Goal: Task Accomplishment & Management: Complete application form

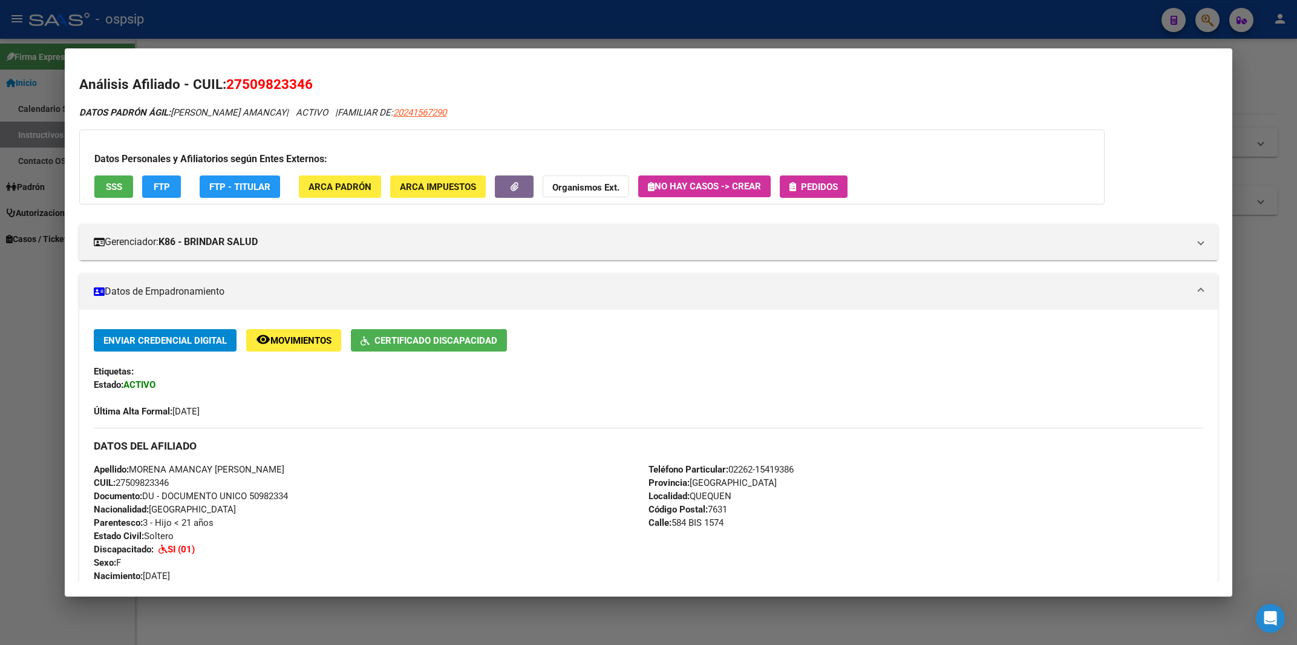
click at [922, 16] on div at bounding box center [648, 322] width 1297 height 645
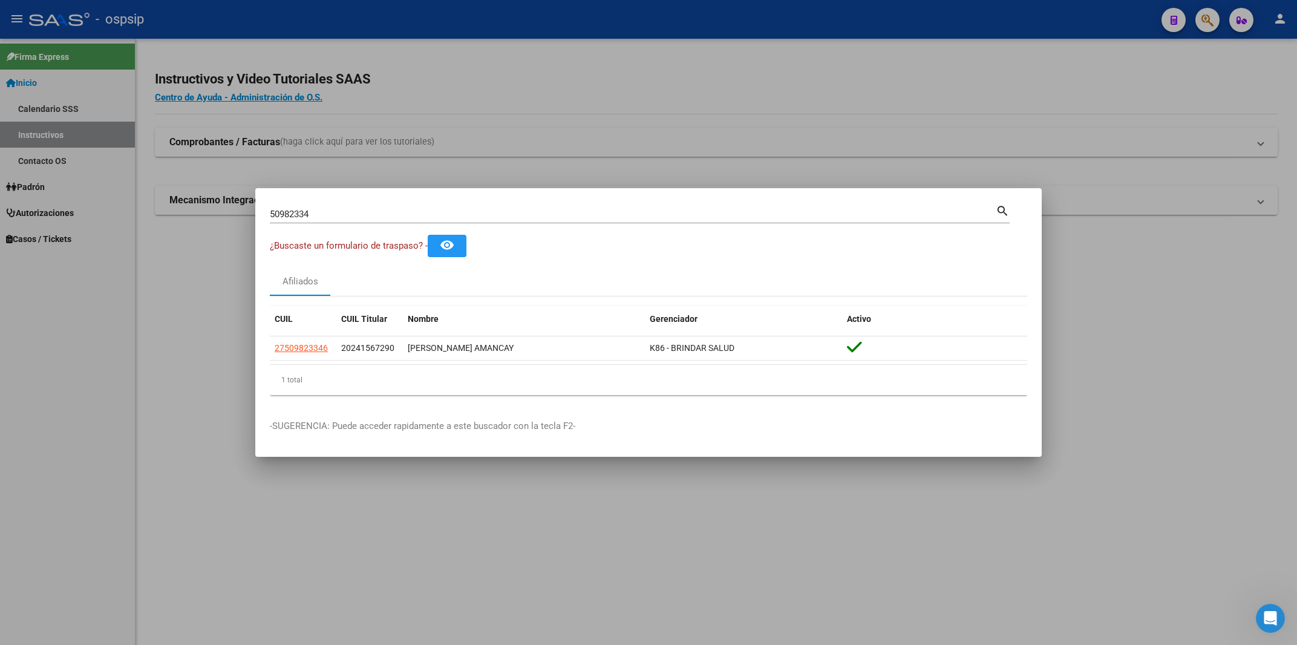
click at [301, 213] on input "50982334" at bounding box center [633, 214] width 726 height 11
paste input "20251824259"
type input "20251824259"
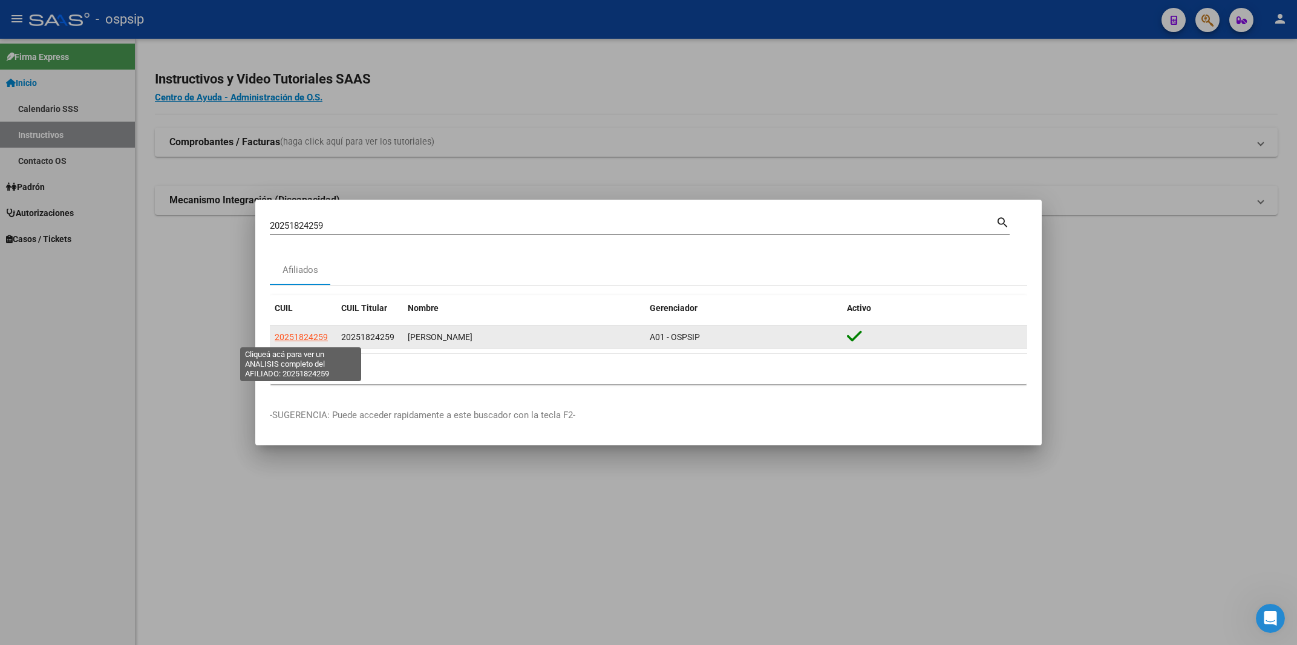
click at [305, 336] on span "20251824259" at bounding box center [301, 337] width 53 height 10
type textarea "20251824259"
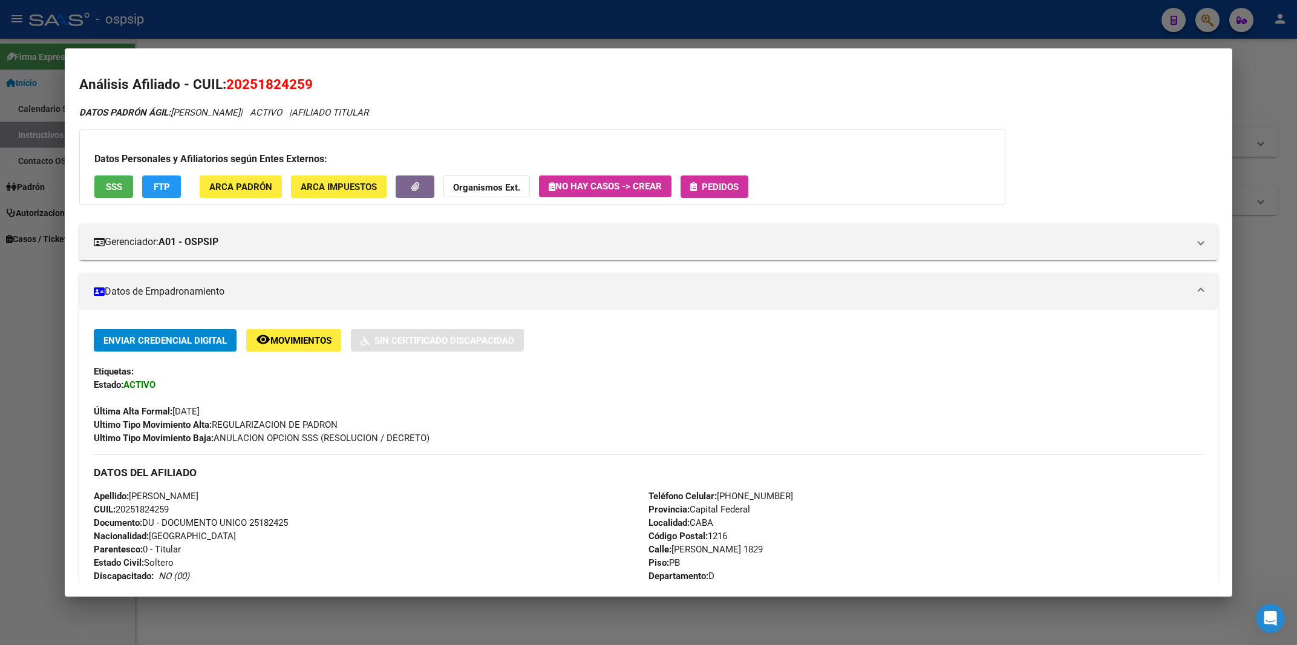
click at [737, 180] on button "Pedidos" at bounding box center [714, 186] width 68 height 22
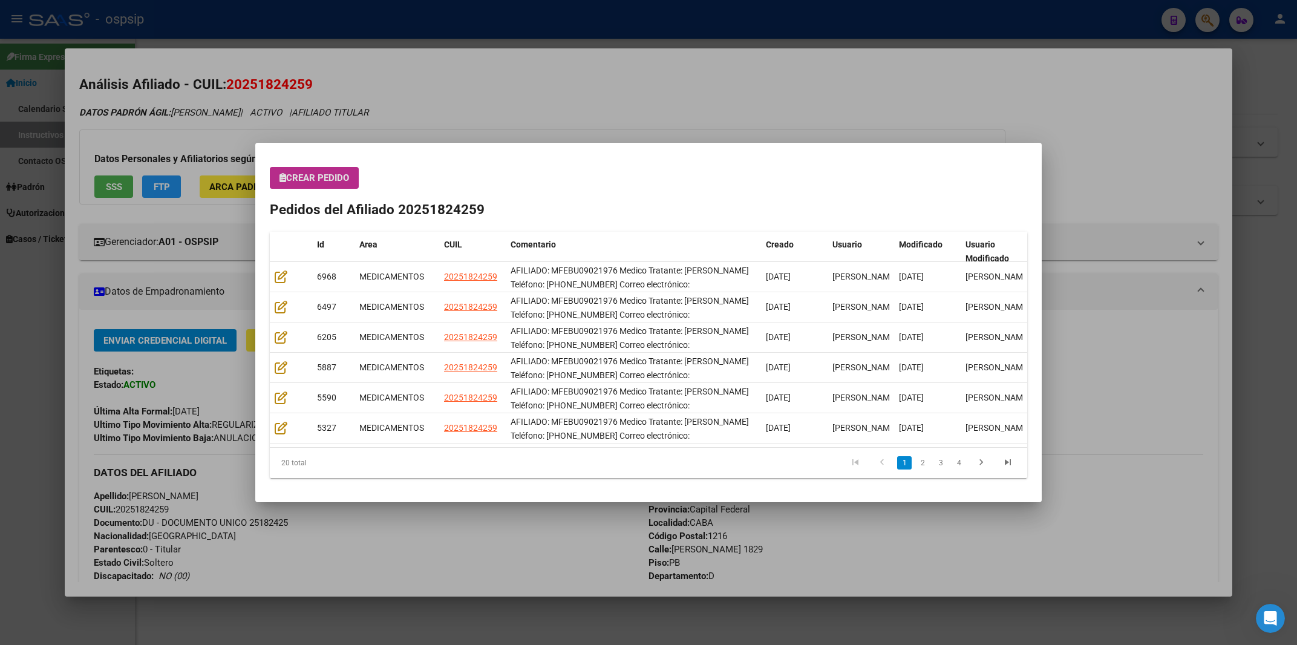
click at [299, 180] on span "Crear Pedido" at bounding box center [314, 177] width 70 height 11
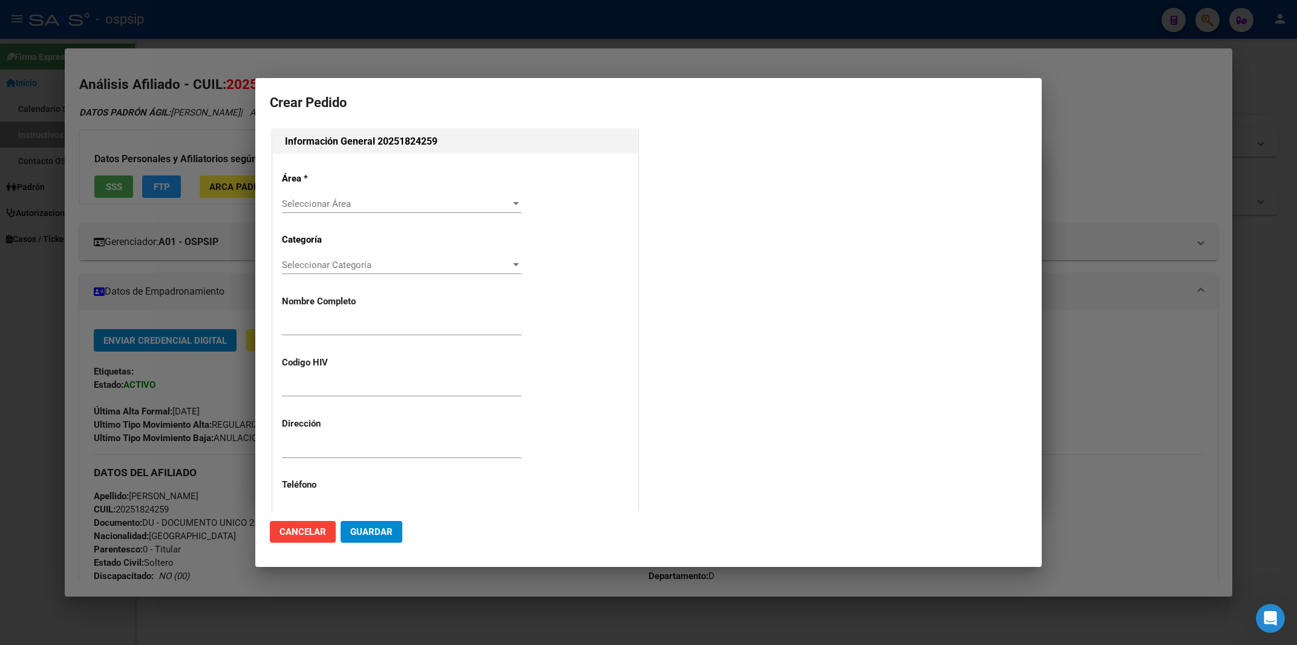
type input "[PERSON_NAME]"
type input "MFEBU09021976"
type input "Capital Federal, CABA, [PERSON_NAME] 1829, Piso: PB, Departamento: D"
type input "Celular: [PHONE_NUMBER]"
type input "CIUDAD AUTONOMA BUENOS AIRES, CABA, CARLOS CALVO 1829, Piso: PB"
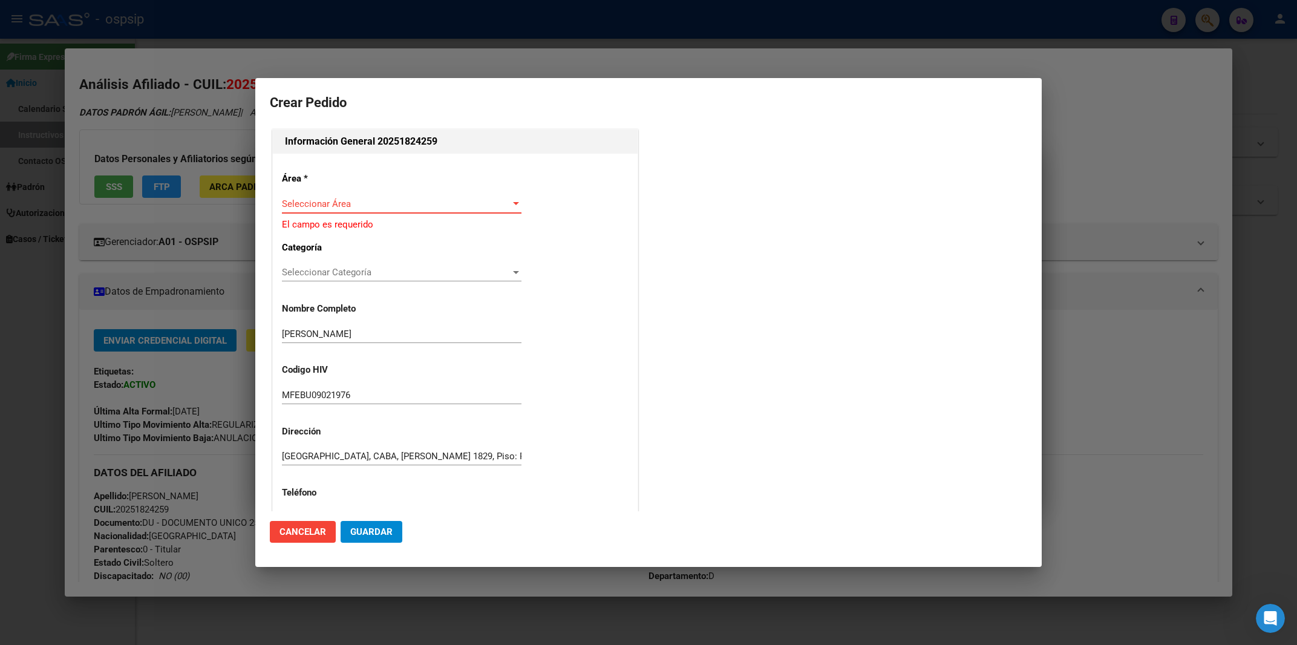
click at [343, 194] on div "Área * Seleccionar Área Seleccionar Área El campo es requerido Categoría Selecc…" at bounding box center [455, 433] width 365 height 559
click at [337, 201] on span "Seleccionar Área" at bounding box center [396, 203] width 229 height 11
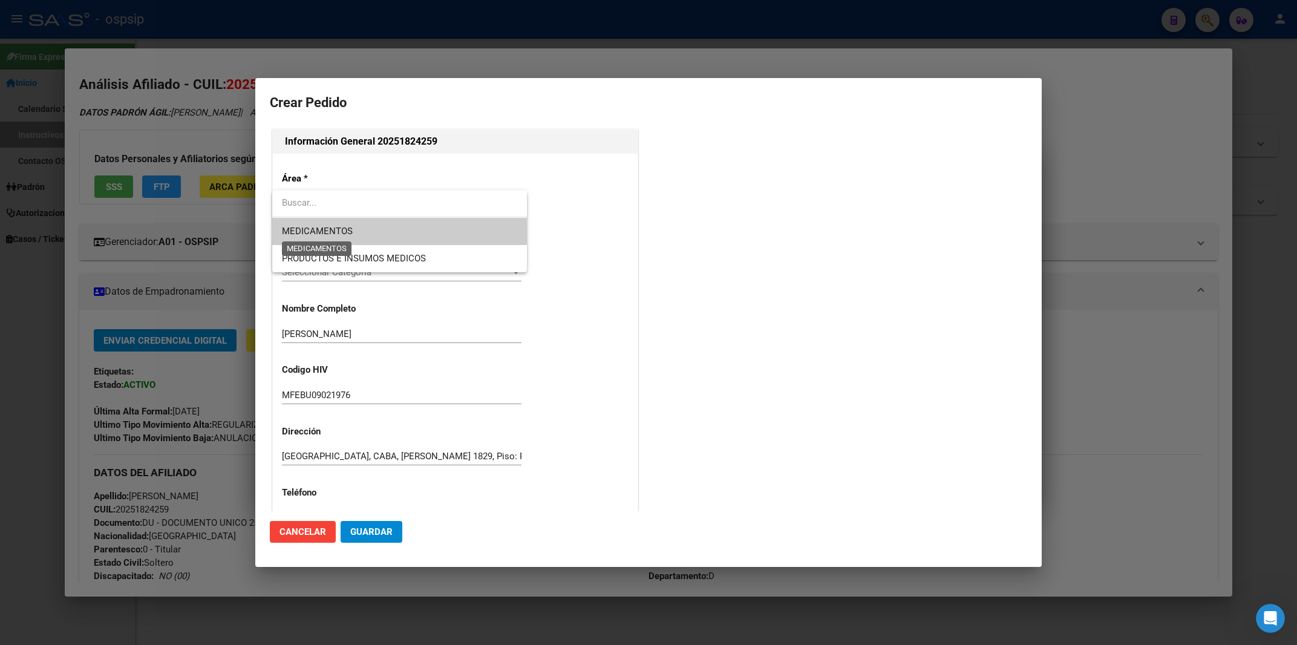
click at [324, 231] on span "MEDICAMENTOS" at bounding box center [317, 231] width 71 height 11
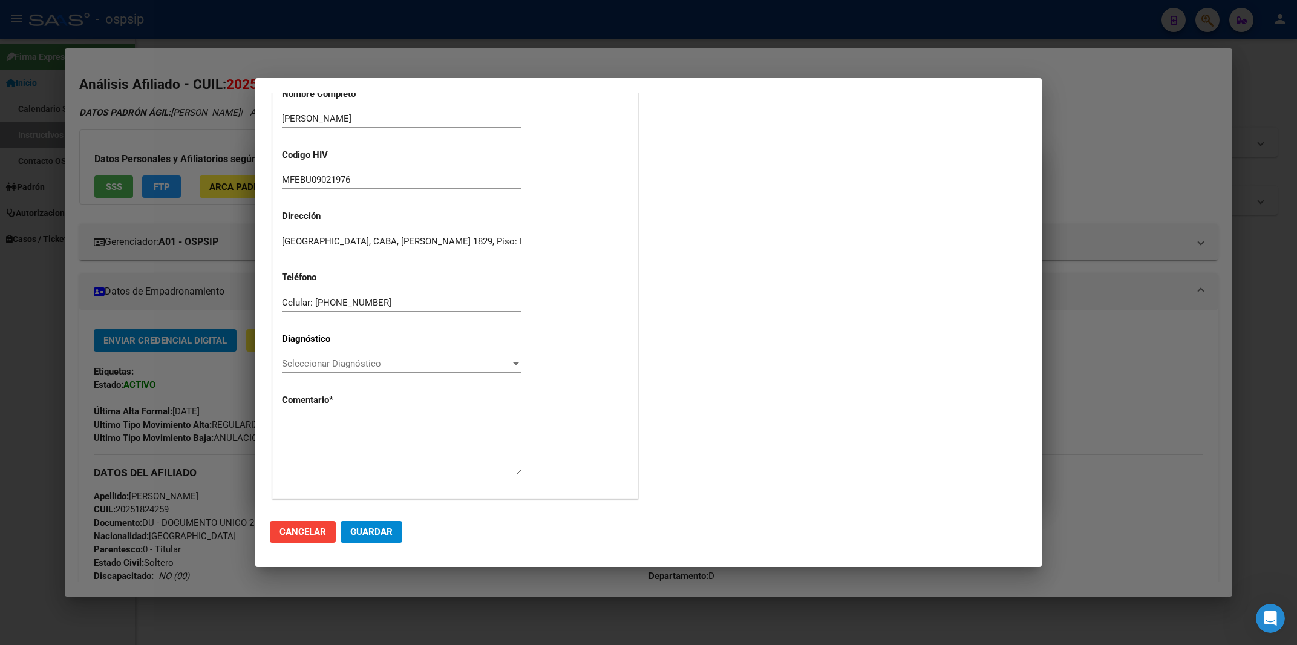
scroll to position [213, 0]
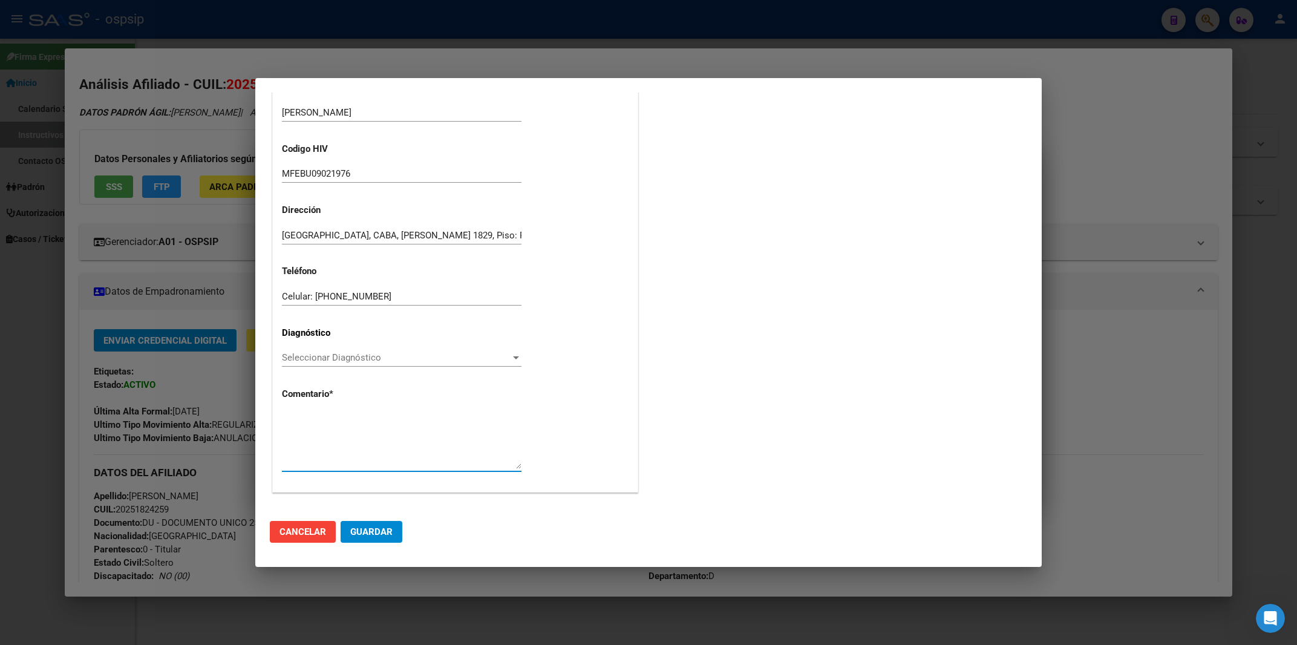
click at [305, 418] on textarea at bounding box center [401, 440] width 239 height 57
paste textarea "AFILIADO: MFEBU09021976 Medico Tratante: [PERSON_NAME] Teléfono: [PHONE_NUMBER]…"
type textarea "AFILIADO: MFEBU09021976 Medico Tratante: [PERSON_NAME] Teléfono: [PHONE_NUMBER]…"
click at [293, 358] on span "Seleccionar Diagnóstico" at bounding box center [396, 357] width 229 height 11
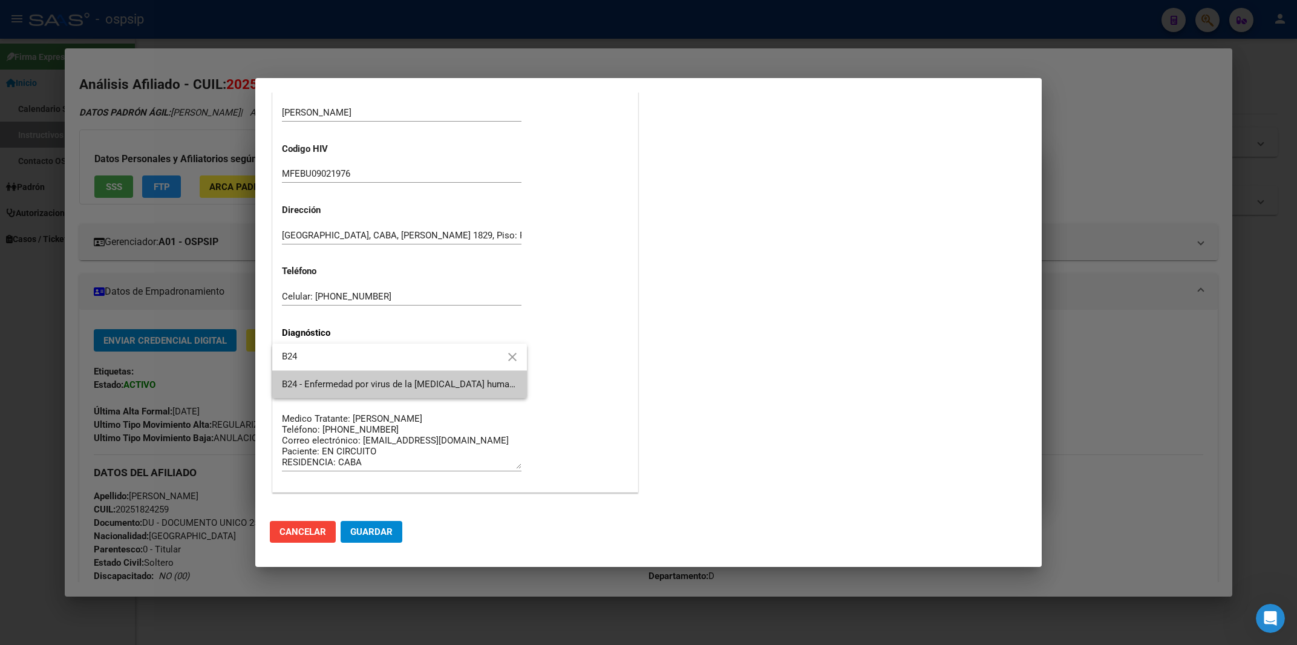
type input "B24"
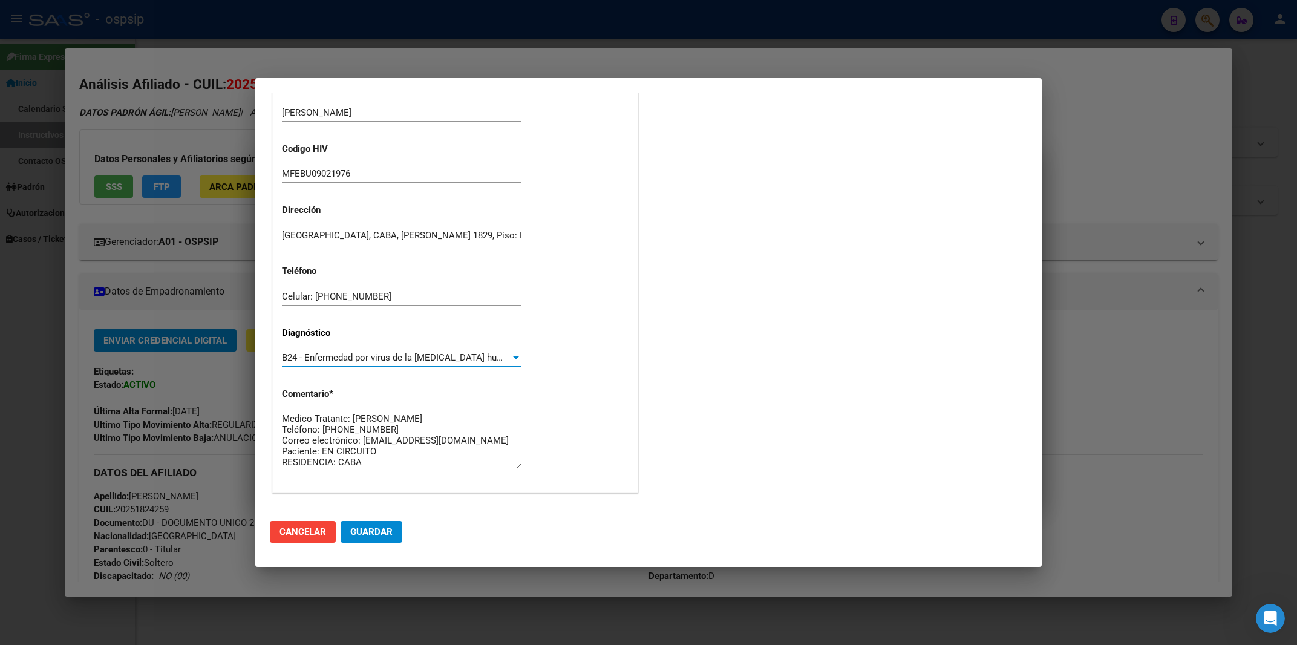
scroll to position [19, 0]
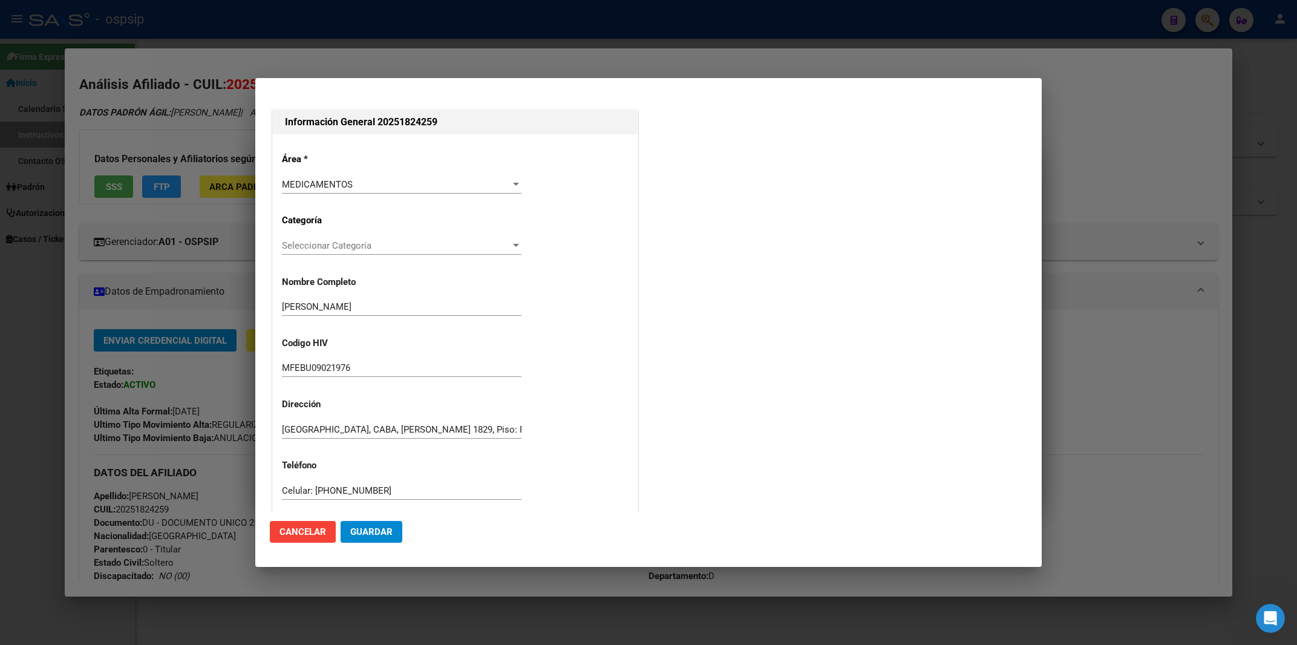
click at [380, 526] on button "Guardar" at bounding box center [371, 532] width 62 height 22
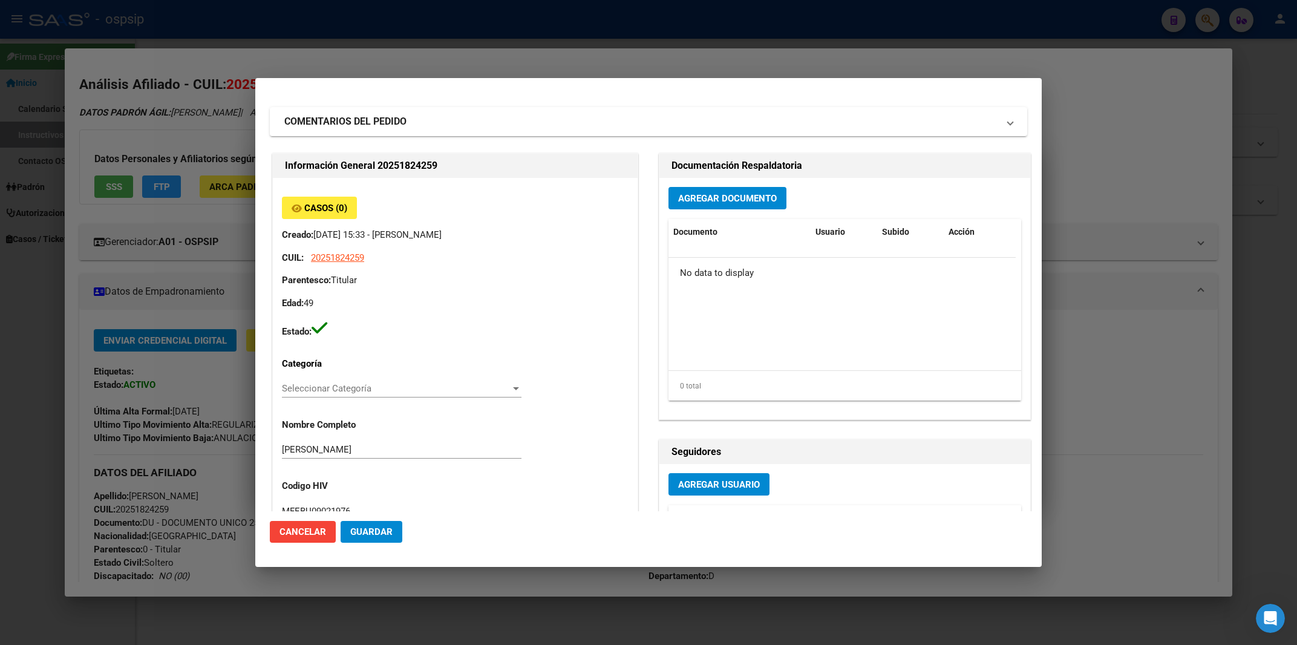
click at [755, 200] on span "Agregar Documento" at bounding box center [727, 198] width 99 height 11
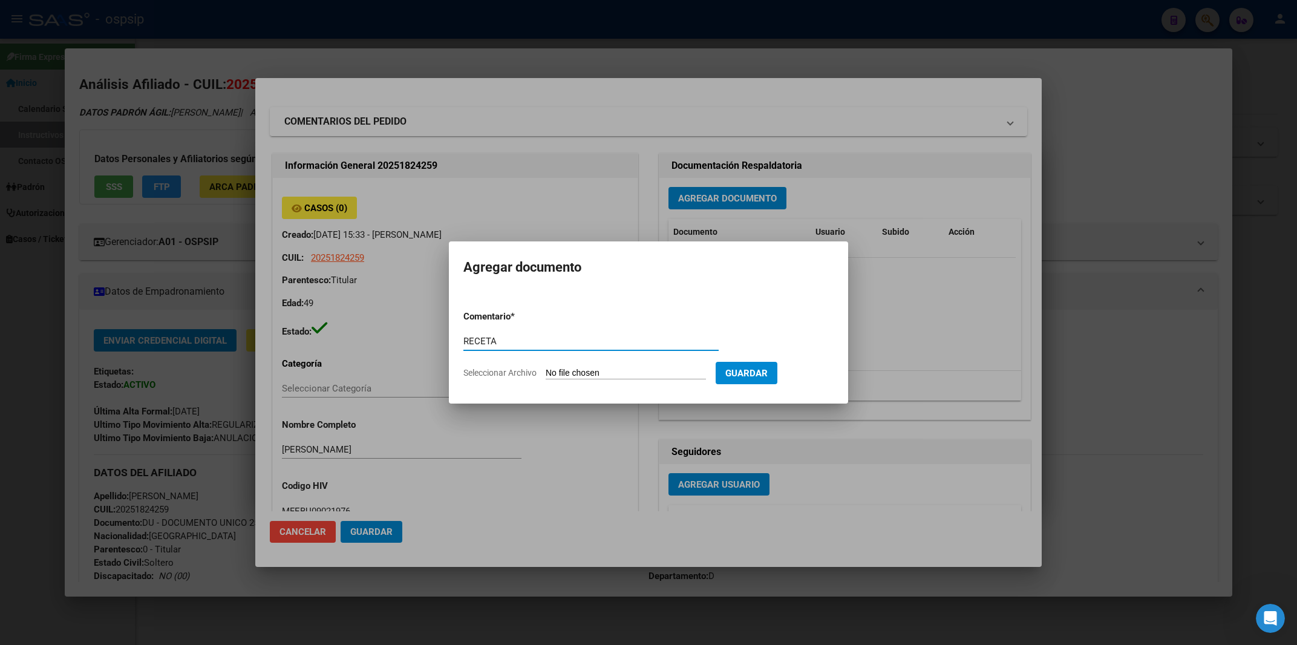
type input "RECETA"
click at [565, 373] on input "Seleccionar Archivo" at bounding box center [626, 373] width 160 height 11
type input "C:\fakepath\RECETA.pdf"
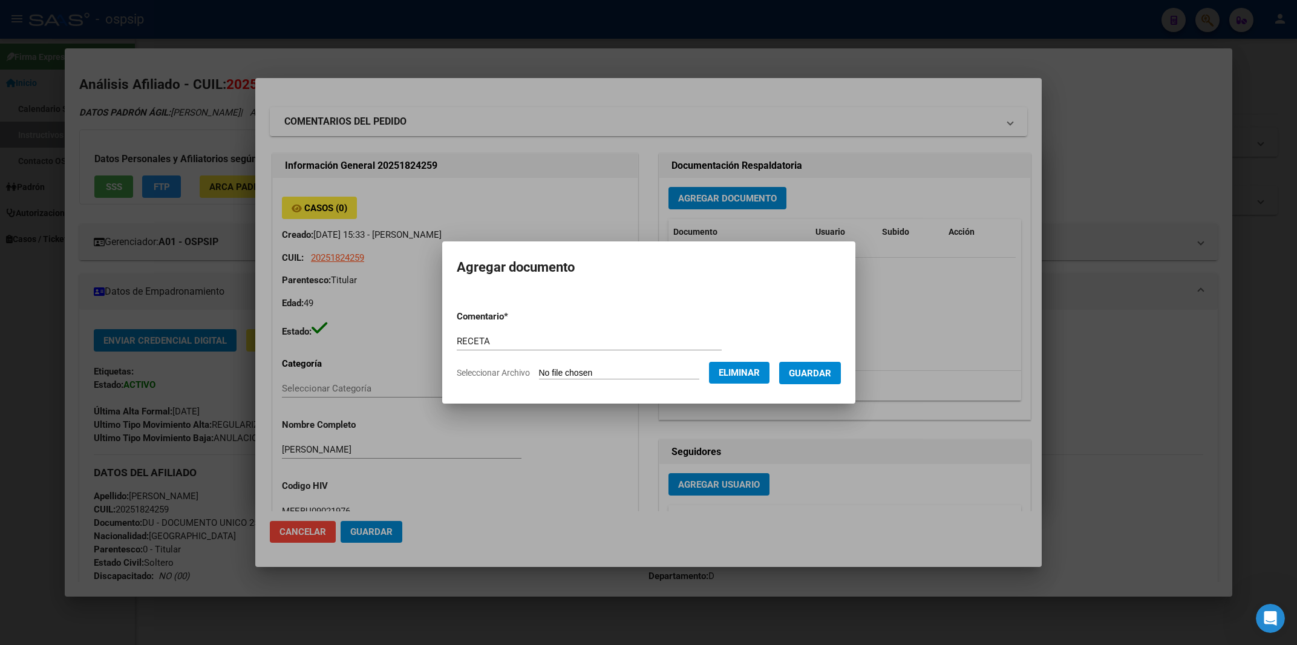
click at [818, 367] on span "Guardar" at bounding box center [810, 372] width 42 height 11
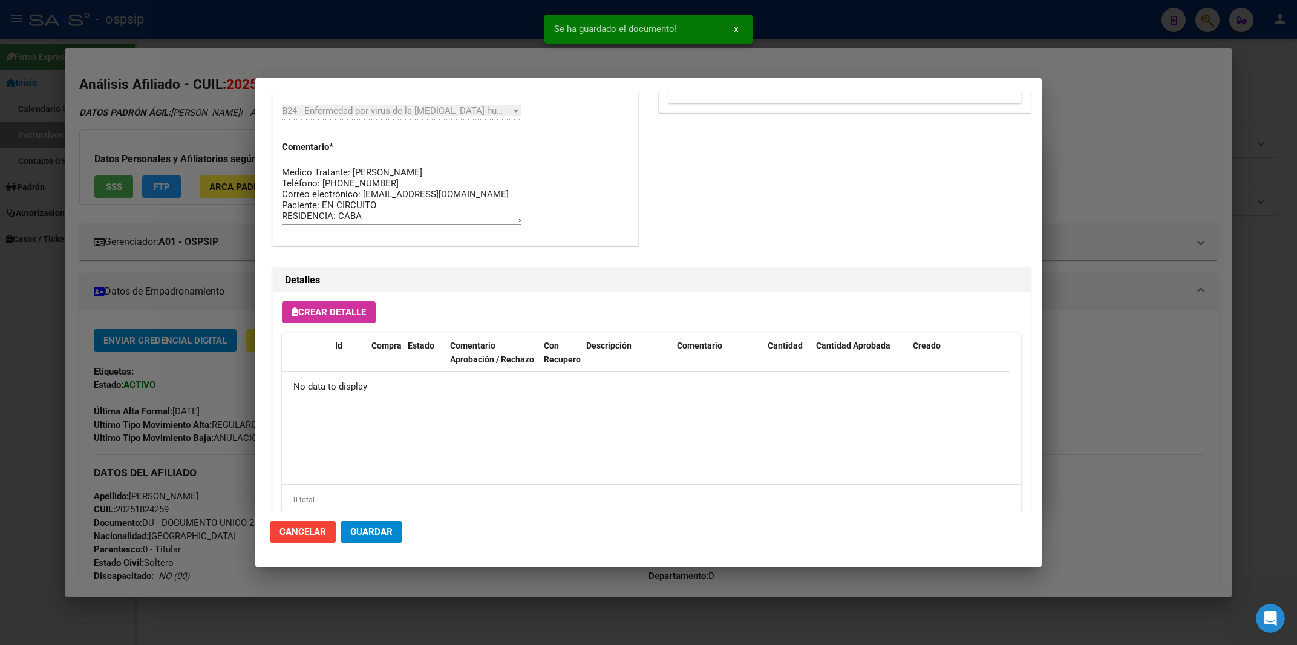
scroll to position [645, 0]
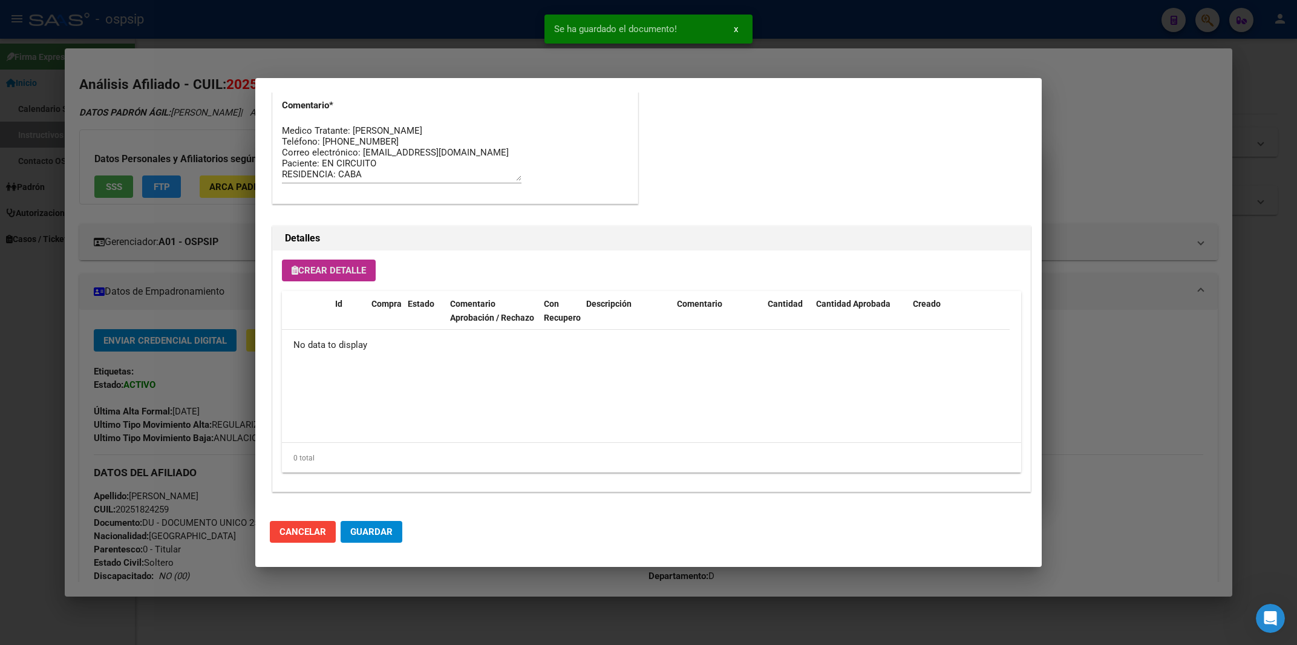
click at [358, 270] on span "Crear Detalle" at bounding box center [329, 270] width 74 height 11
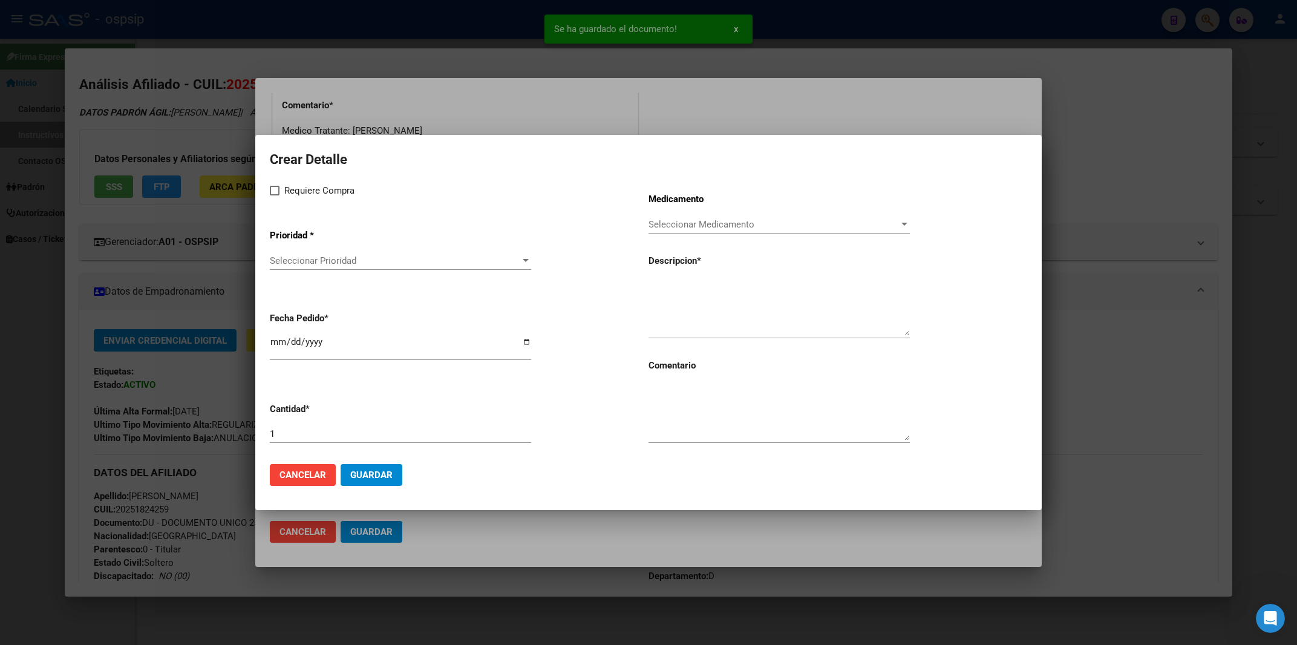
click at [272, 194] on span at bounding box center [275, 191] width 10 height 10
click at [274, 195] on input "Requiere Compra" at bounding box center [274, 195] width 1 height 1
checkbox input "true"
click at [293, 256] on div "Seleccionar Prioridad Seleccionar Prioridad" at bounding box center [400, 261] width 261 height 18
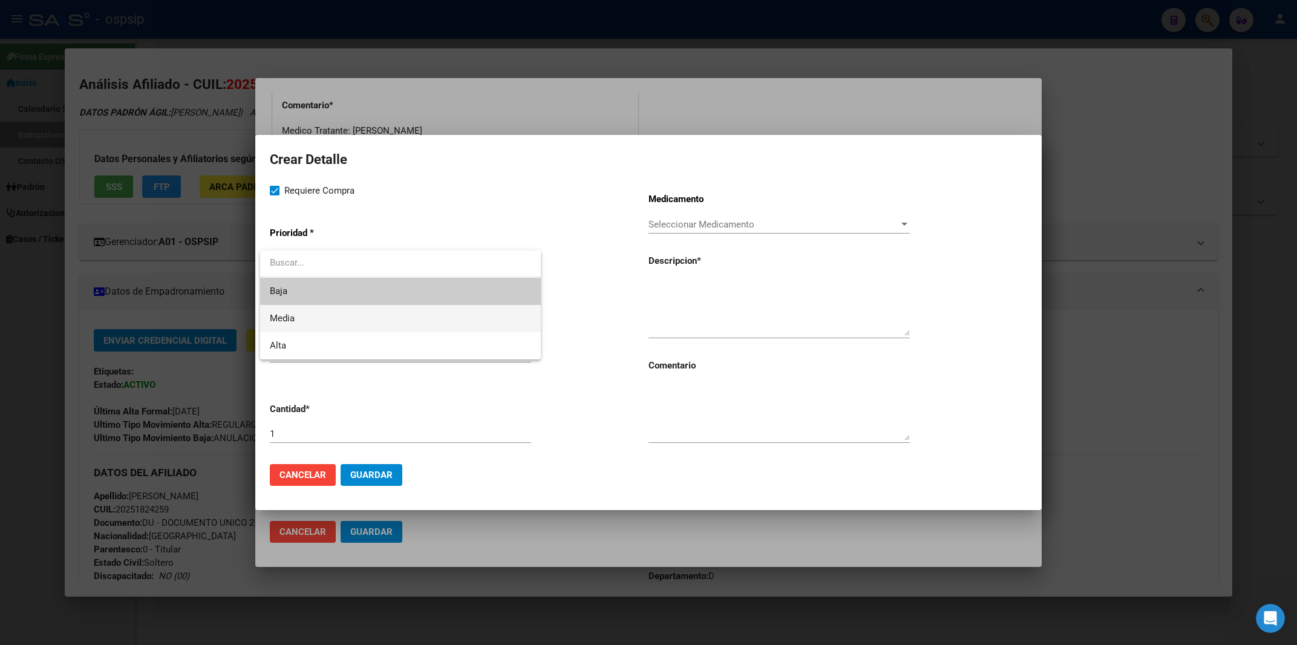
click at [290, 309] on span "Media" at bounding box center [400, 318] width 261 height 27
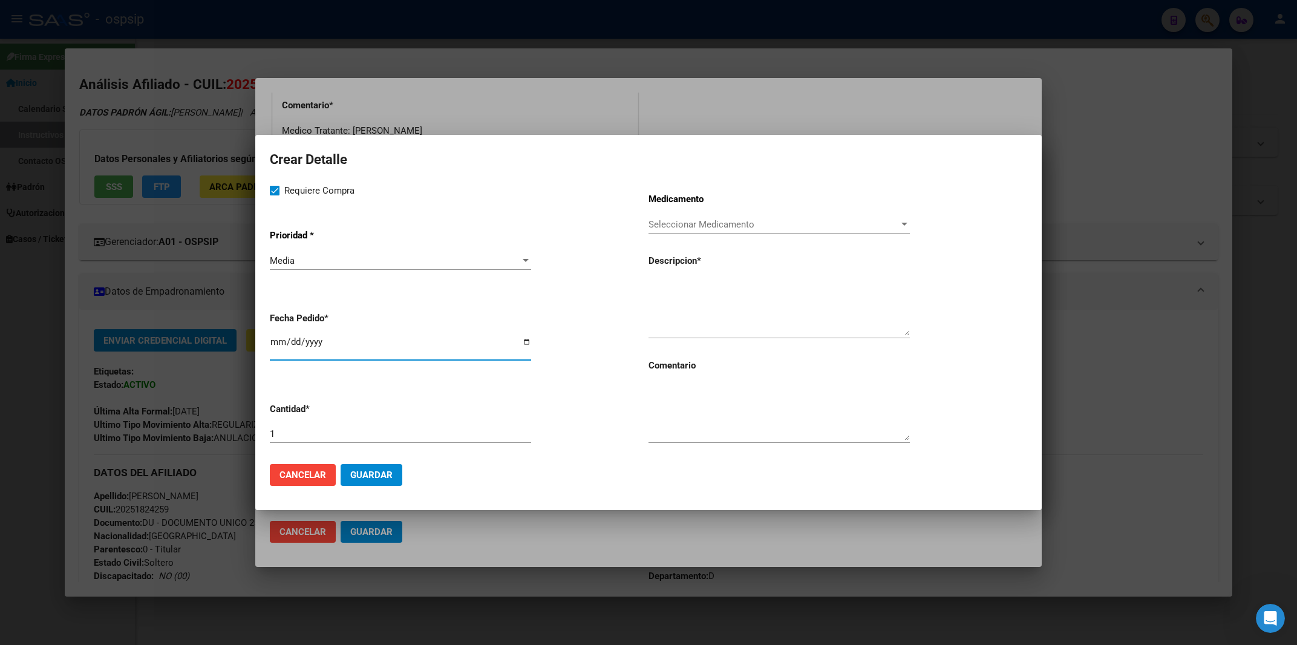
click at [278, 347] on input "2025-09-11" at bounding box center [400, 346] width 261 height 19
type input "2025-09-01"
click at [684, 419] on textarea at bounding box center [778, 411] width 261 height 57
type textarea "MISMO TTO"
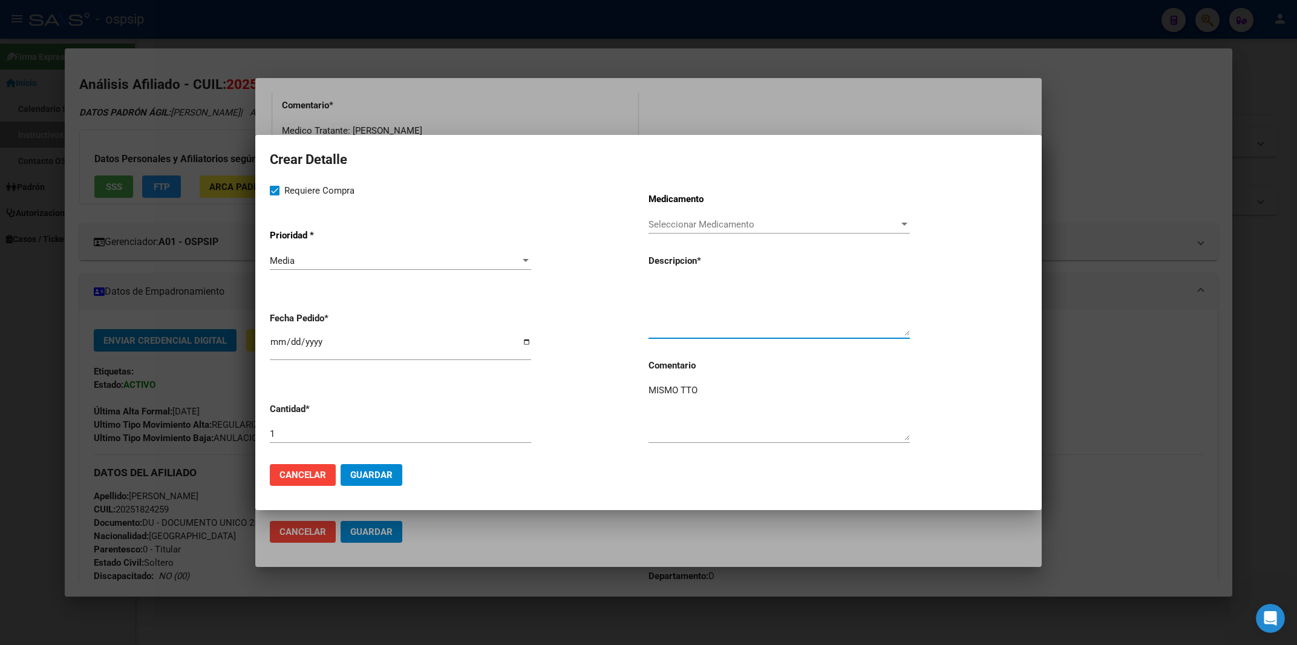
click at [686, 306] on textarea at bounding box center [778, 307] width 261 height 57
paste textarea "[MEDICAL_DATA]+[MEDICAL_DATA] alaf.+[MEDICAL_DATA] 200mg/25mg/50mg comp.rec.x 3…"
click at [652, 286] on textarea "[MEDICAL_DATA]+[MEDICAL_DATA] alaf.+[MEDICAL_DATA] 200mg/25mg/50mg comp.rec.x 3…" at bounding box center [778, 307] width 261 height 57
type textarea "[MEDICAL_DATA]+[MEDICAL_DATA] alaf.+[MEDICAL_DATA] 200mg/25mg/50mg comp.rec.x 3…"
click at [386, 464] on mat-dialog-actions "Cancelar Guardar" at bounding box center [648, 474] width 757 height 41
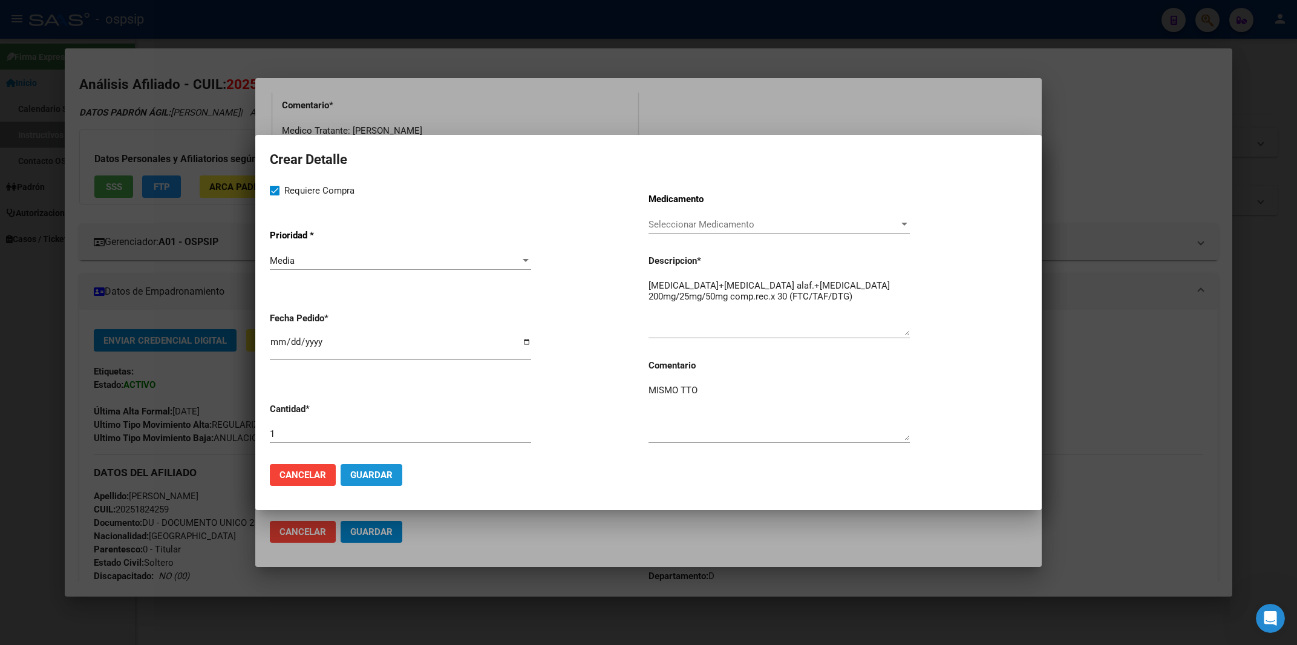
click at [382, 477] on span "Guardar" at bounding box center [371, 474] width 42 height 11
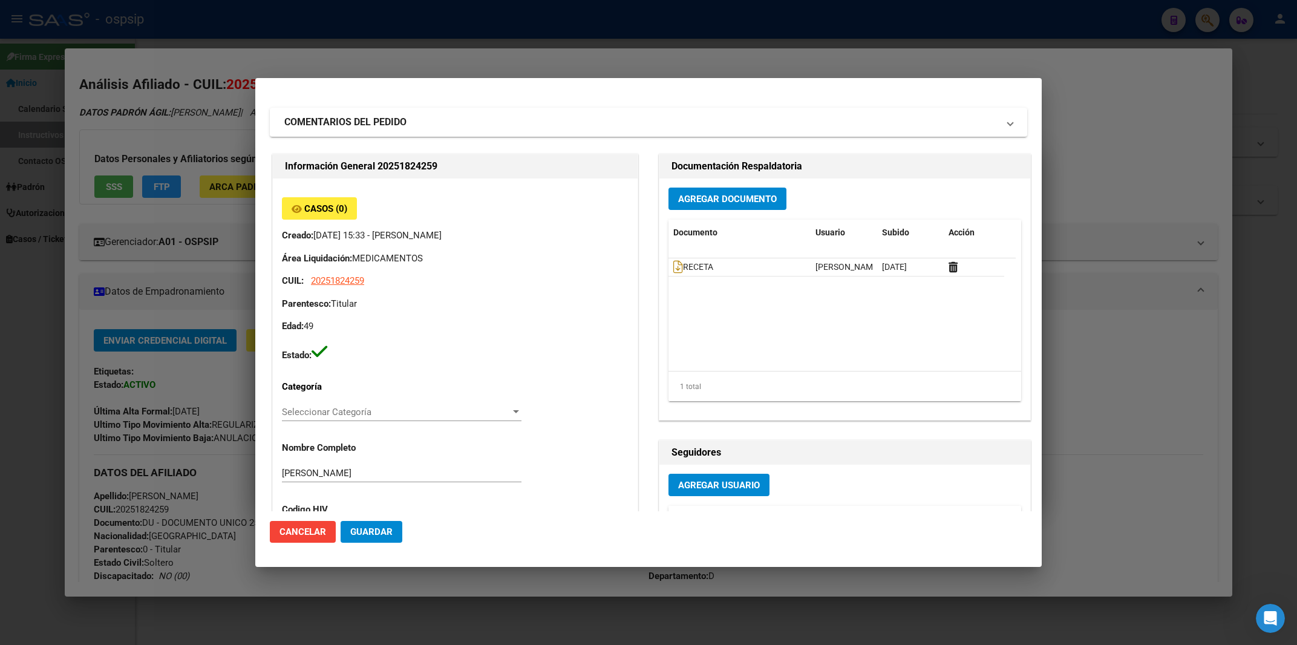
scroll to position [0, 0]
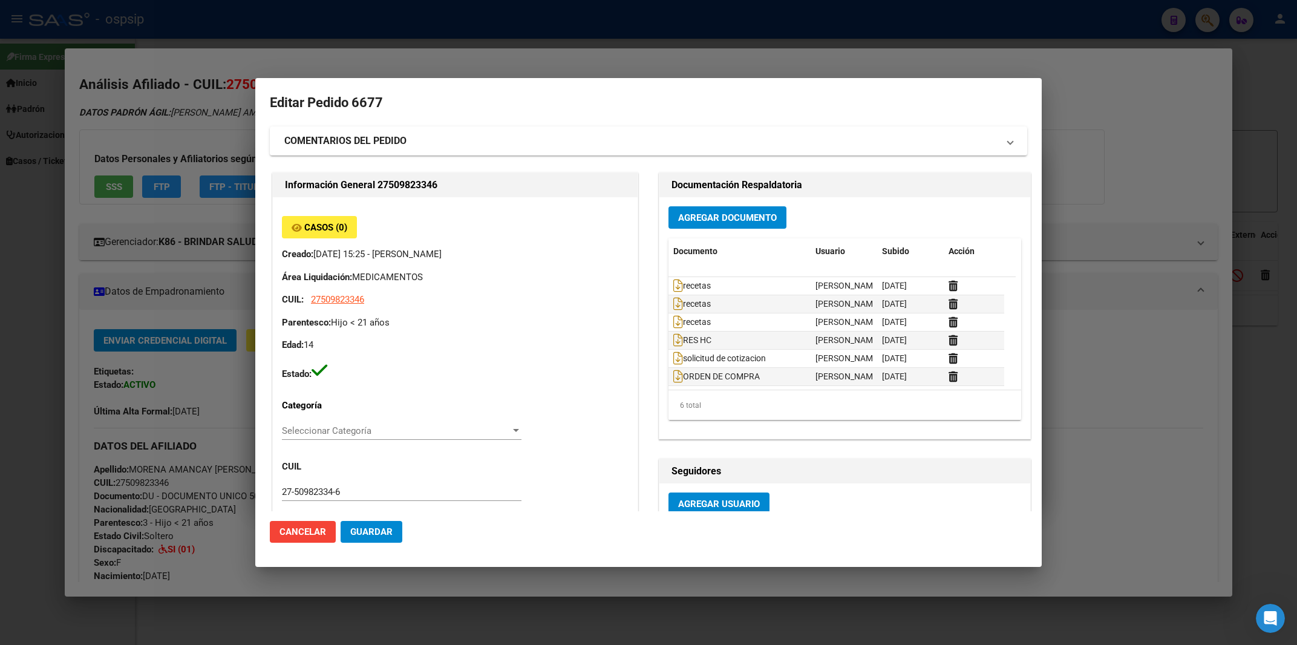
click at [440, 21] on div at bounding box center [648, 322] width 1297 height 645
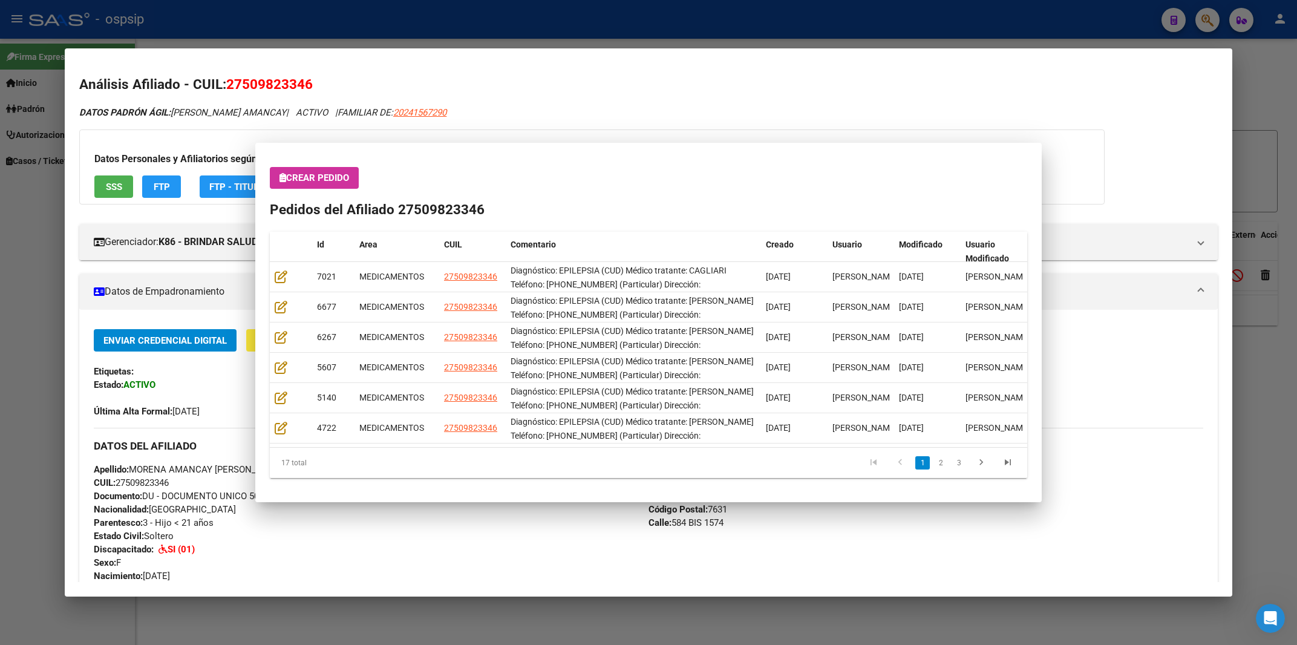
click at [440, 21] on div at bounding box center [648, 322] width 1297 height 645
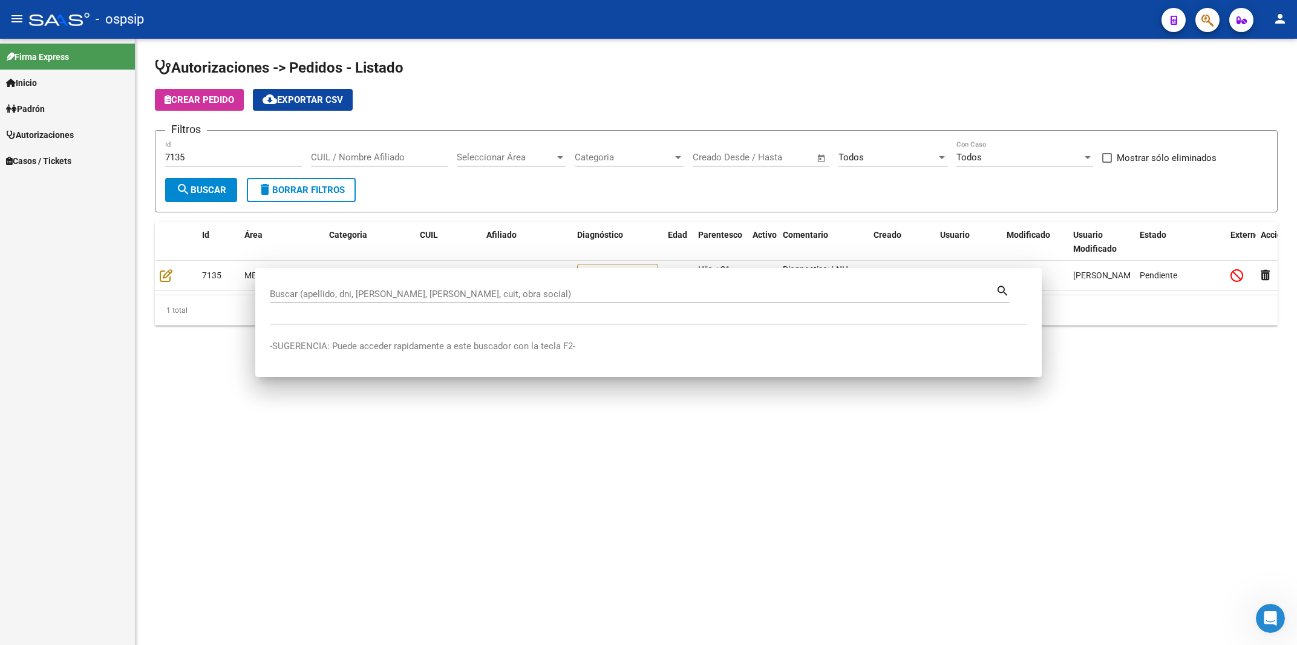
click at [440, 21] on div "- ospsip" at bounding box center [590, 19] width 1122 height 27
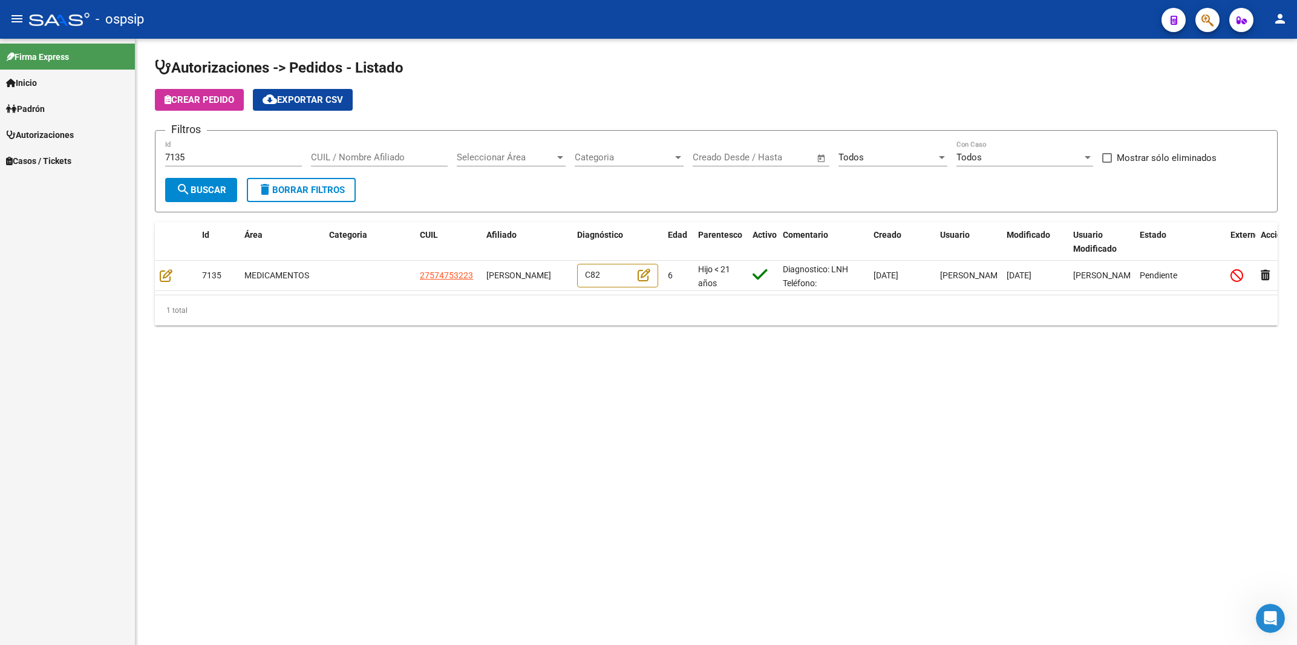
click at [53, 88] on link "Inicio" at bounding box center [67, 83] width 135 height 26
click at [52, 79] on link "Inicio" at bounding box center [67, 83] width 135 height 26
click at [45, 106] on span "Padrón" at bounding box center [25, 108] width 39 height 13
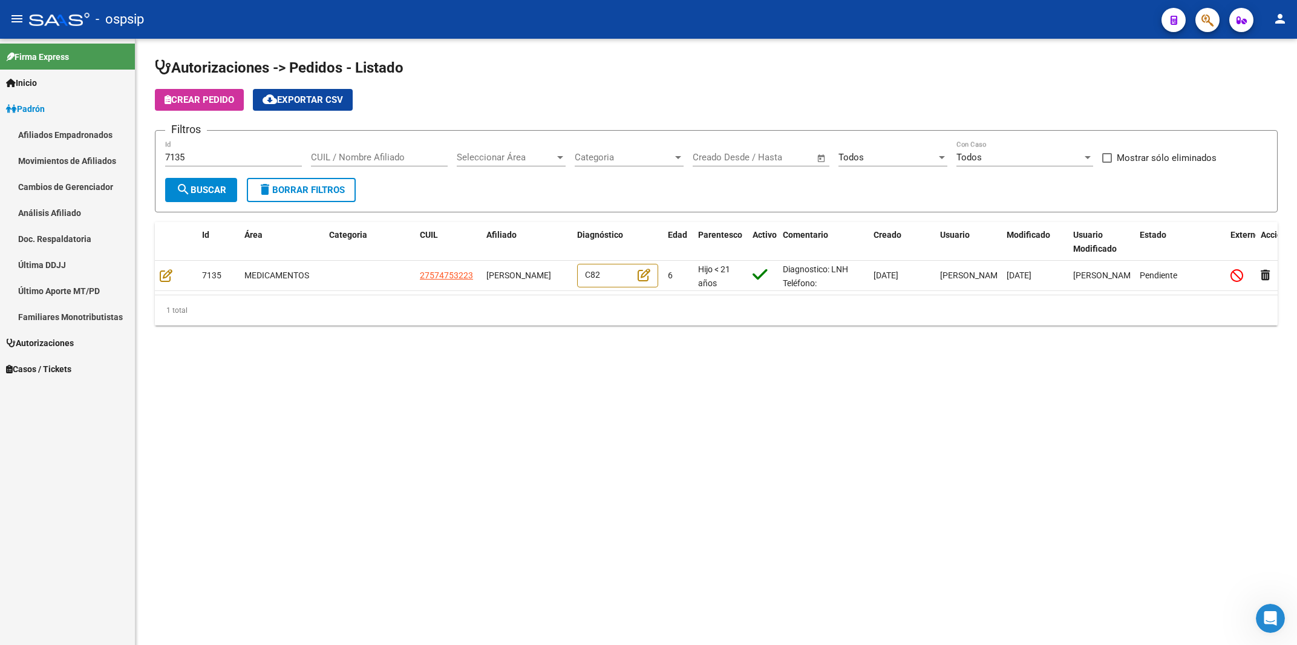
click at [54, 134] on link "Afiliados Empadronados" at bounding box center [67, 135] width 135 height 26
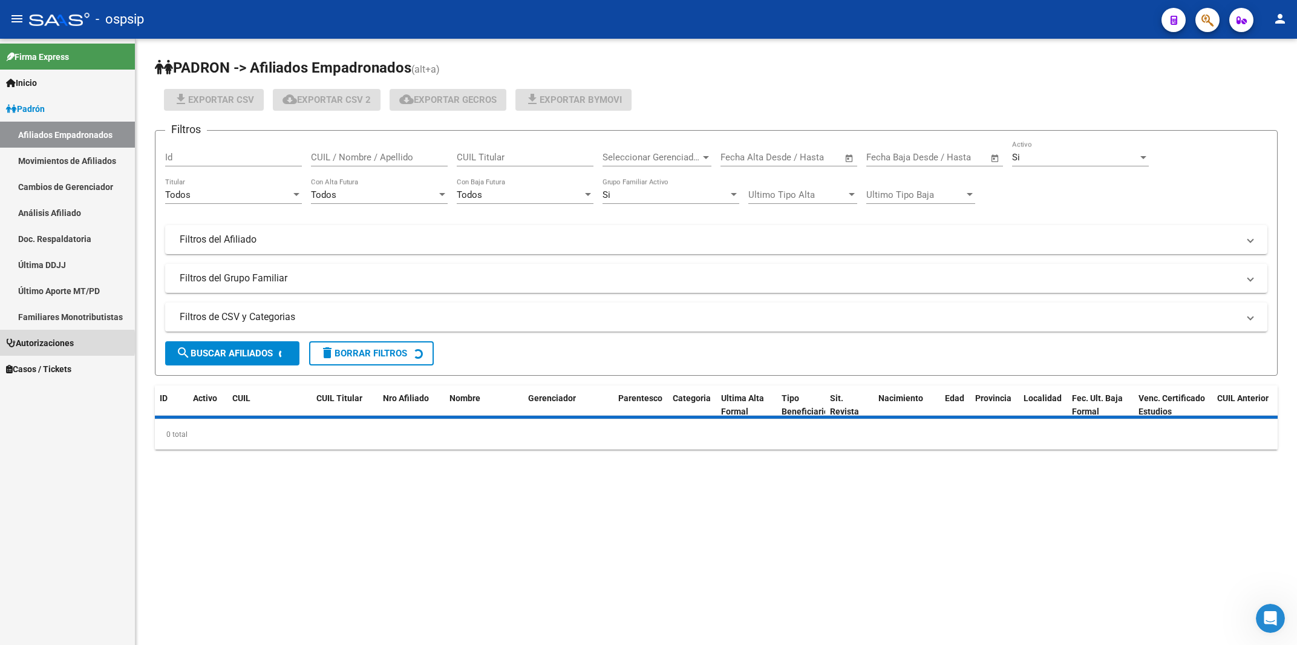
click at [43, 342] on span "Autorizaciones" at bounding box center [40, 342] width 68 height 13
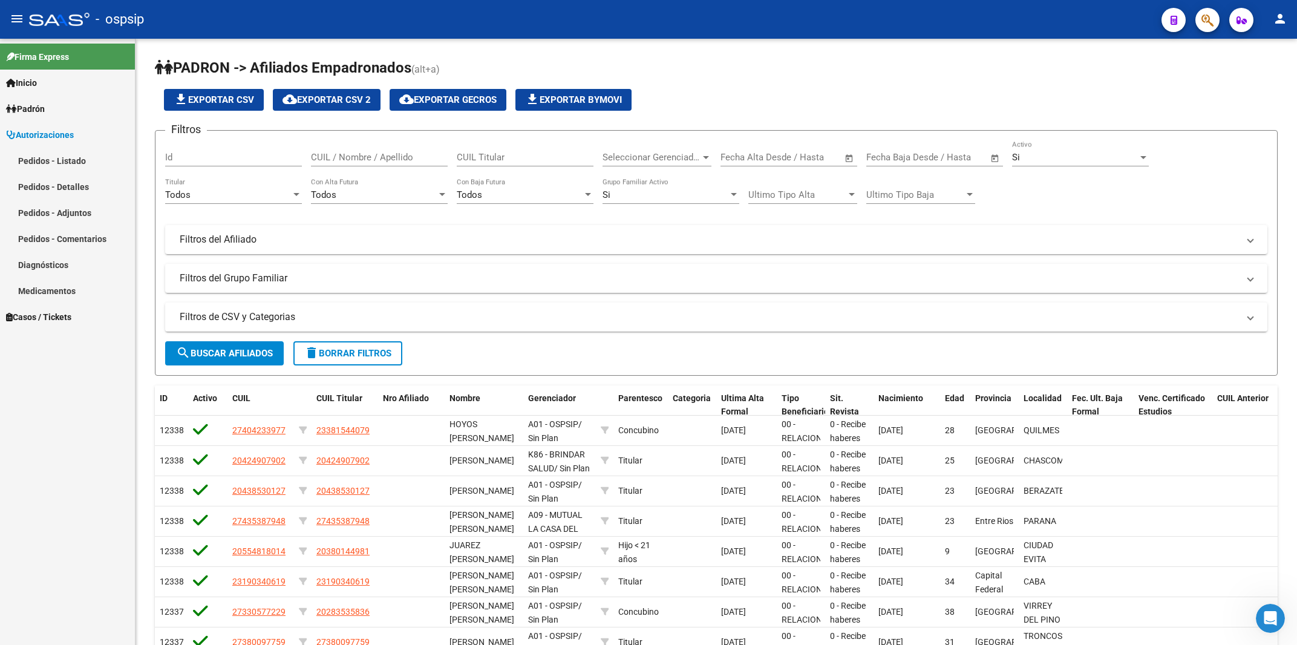
click at [53, 161] on link "Pedidos - Listado" at bounding box center [67, 161] width 135 height 26
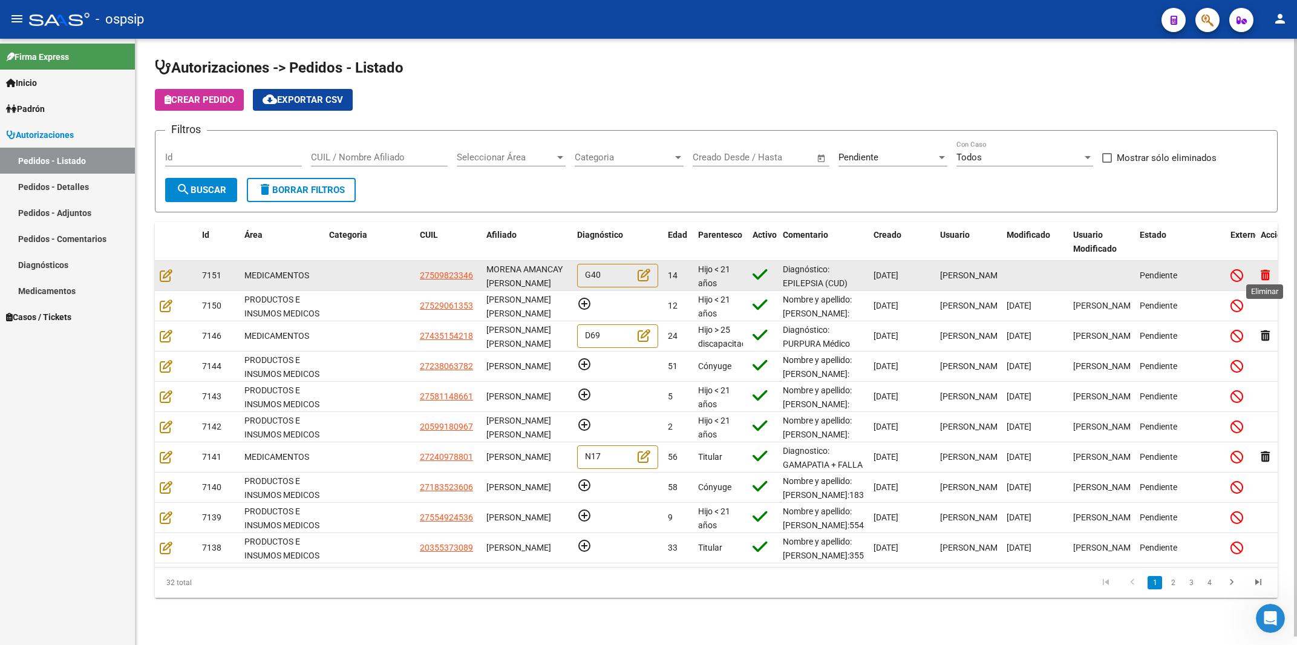
click at [1263, 276] on icon at bounding box center [1264, 274] width 9 height 11
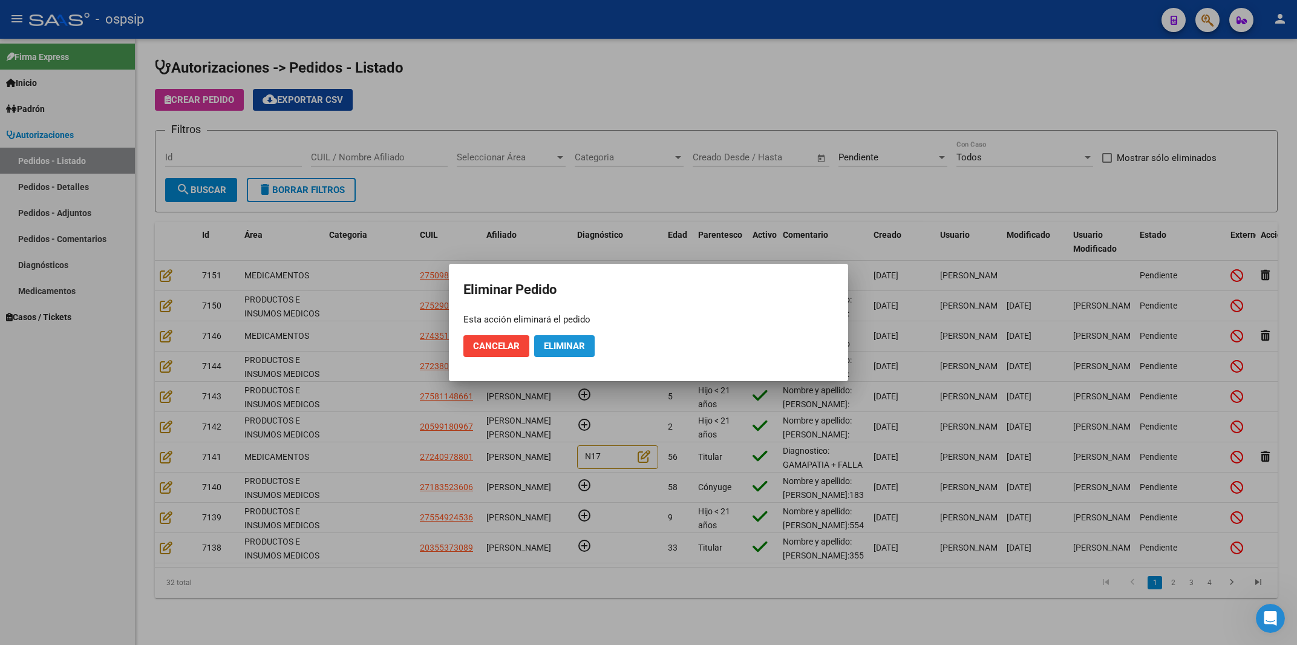
click at [568, 348] on span "Eliminar" at bounding box center [564, 345] width 41 height 11
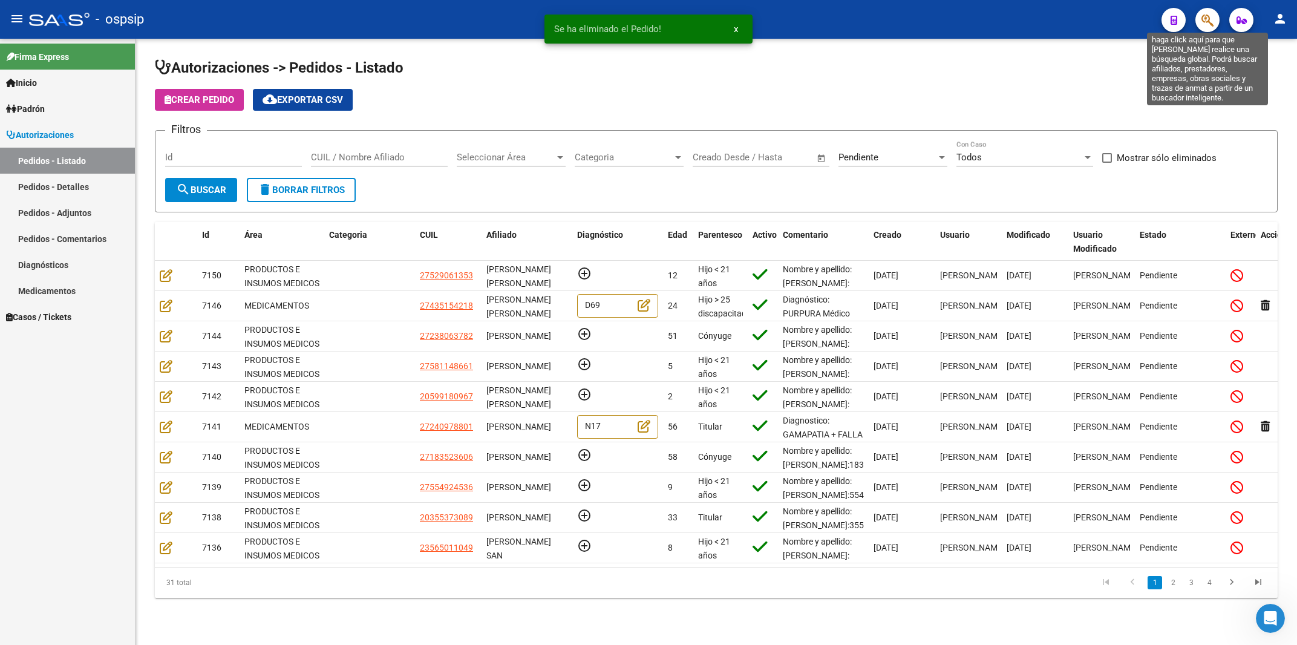
click at [1204, 21] on icon "button" at bounding box center [1207, 20] width 12 height 14
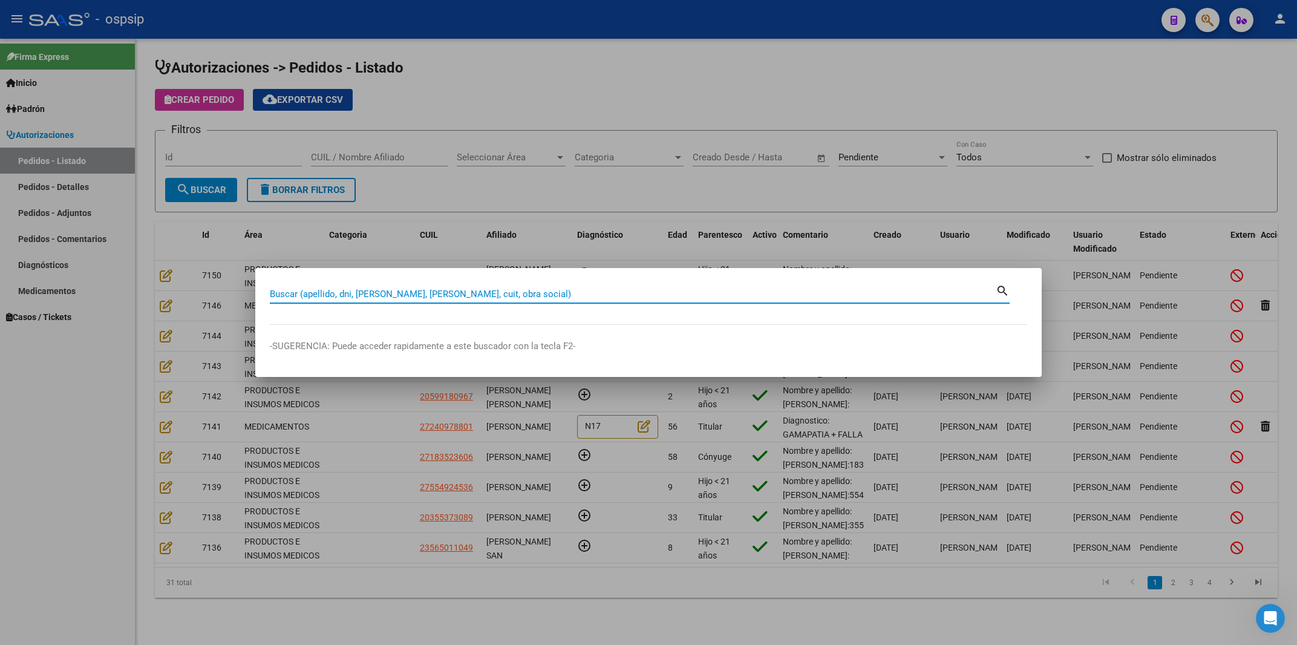
paste input "25182425"
type input "25182425"
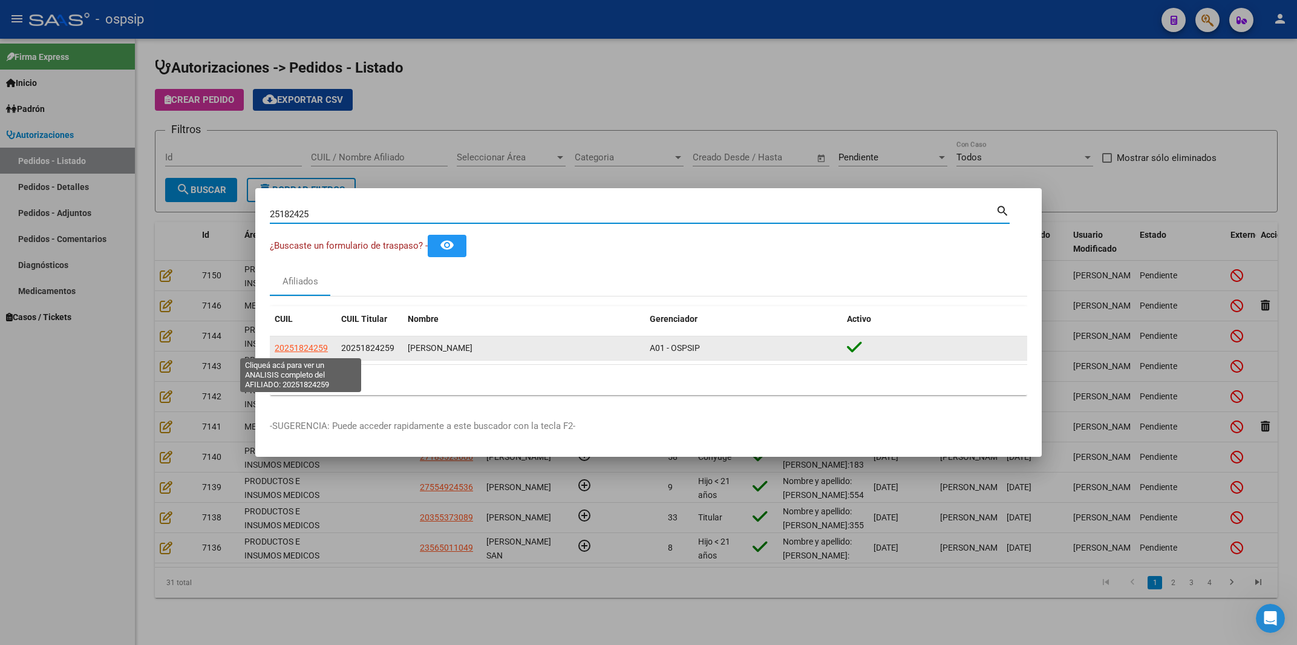
click at [323, 348] on span "20251824259" at bounding box center [301, 348] width 53 height 10
type textarea "20251824259"
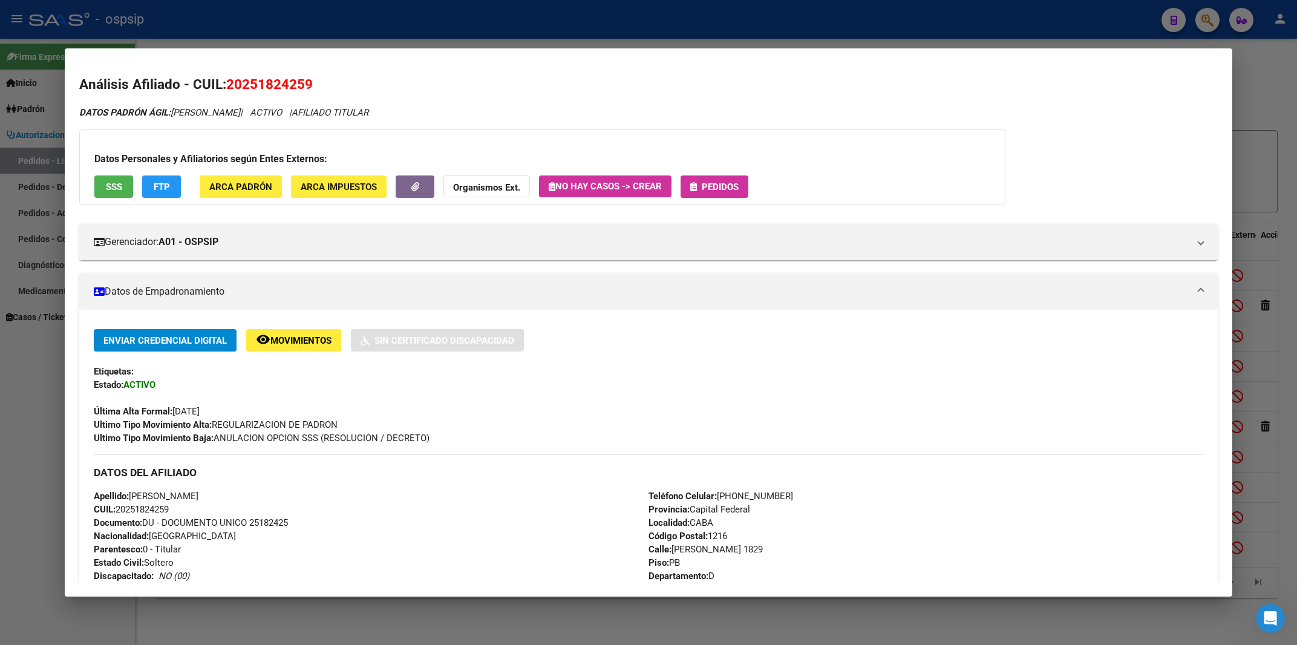
click at [718, 186] on span "Pedidos" at bounding box center [720, 186] width 37 height 11
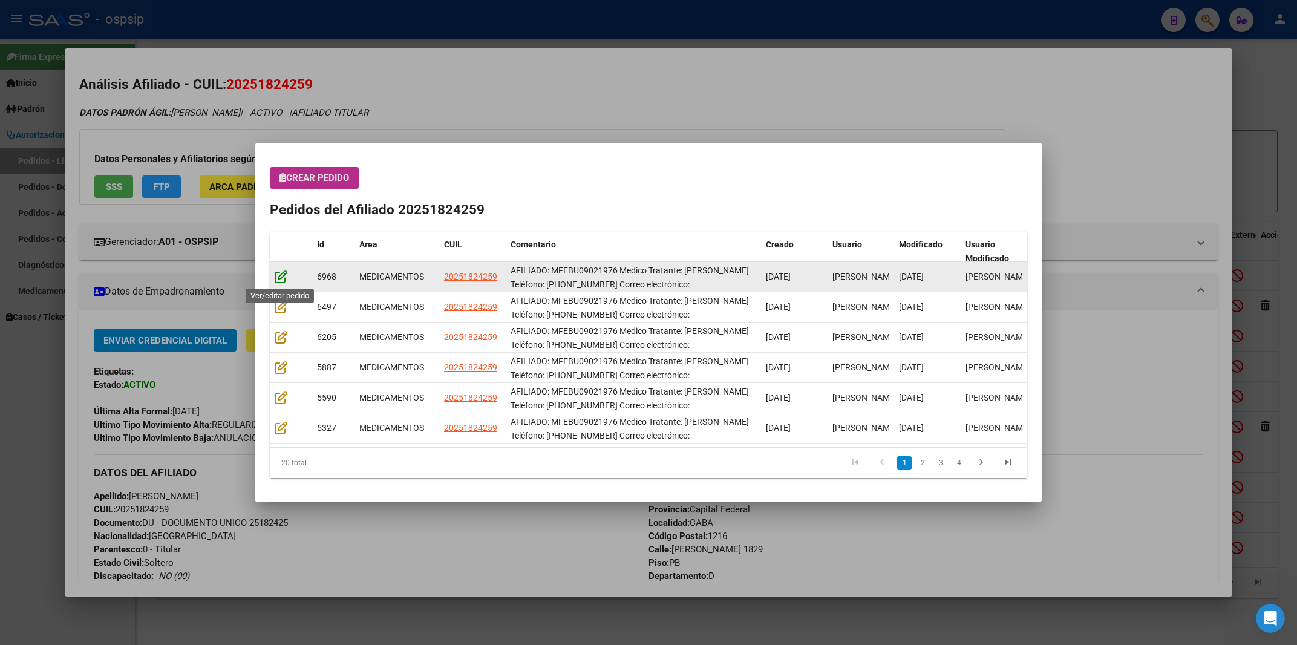
click at [285, 278] on icon at bounding box center [281, 276] width 13 height 13
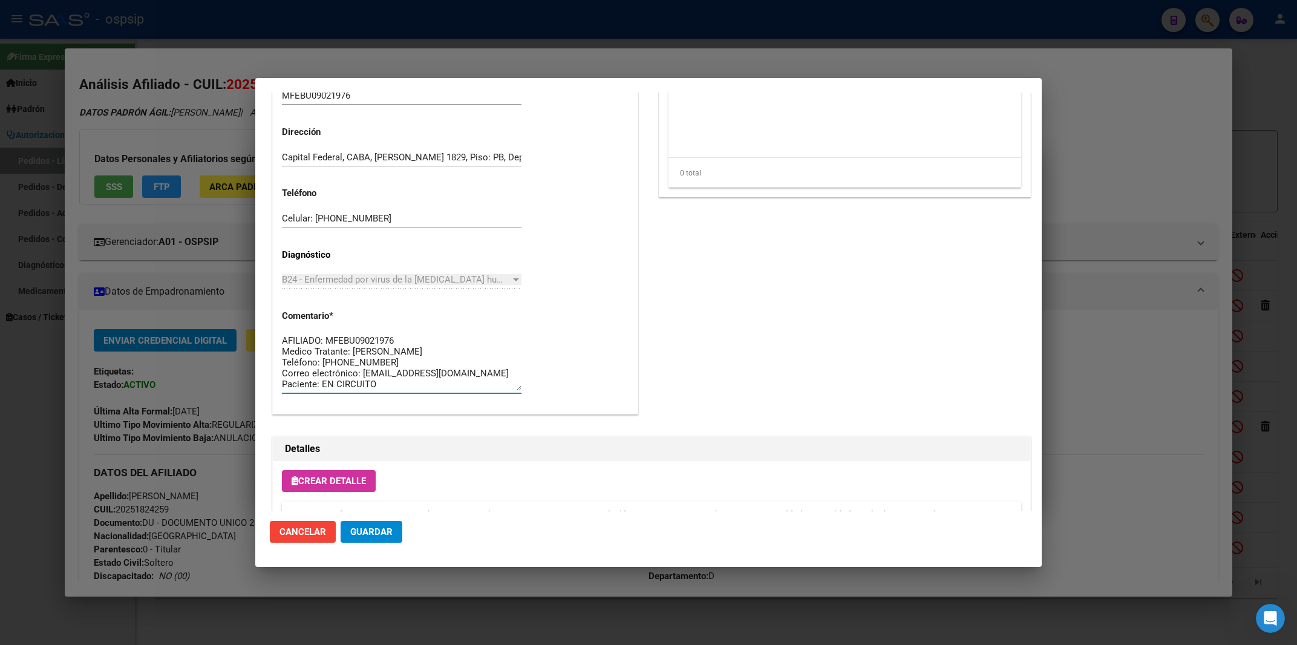
scroll to position [22, 0]
drag, startPoint x: 282, startPoint y: 340, endPoint x: 549, endPoint y: 470, distance: 296.7
click at [521, 391] on textarea "AFILIADO: MFEBU09021976 Medico Tratante: [PERSON_NAME] Teléfono: [PHONE_NUMBER]…" at bounding box center [401, 362] width 239 height 57
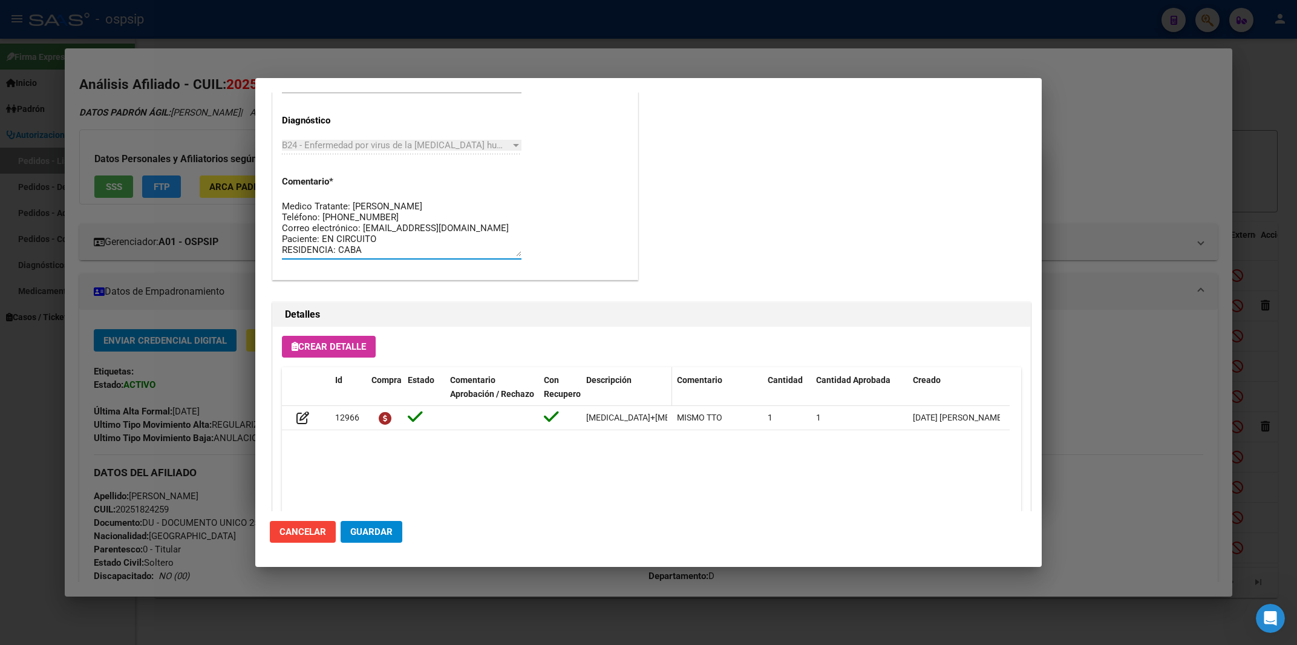
scroll to position [713, 0]
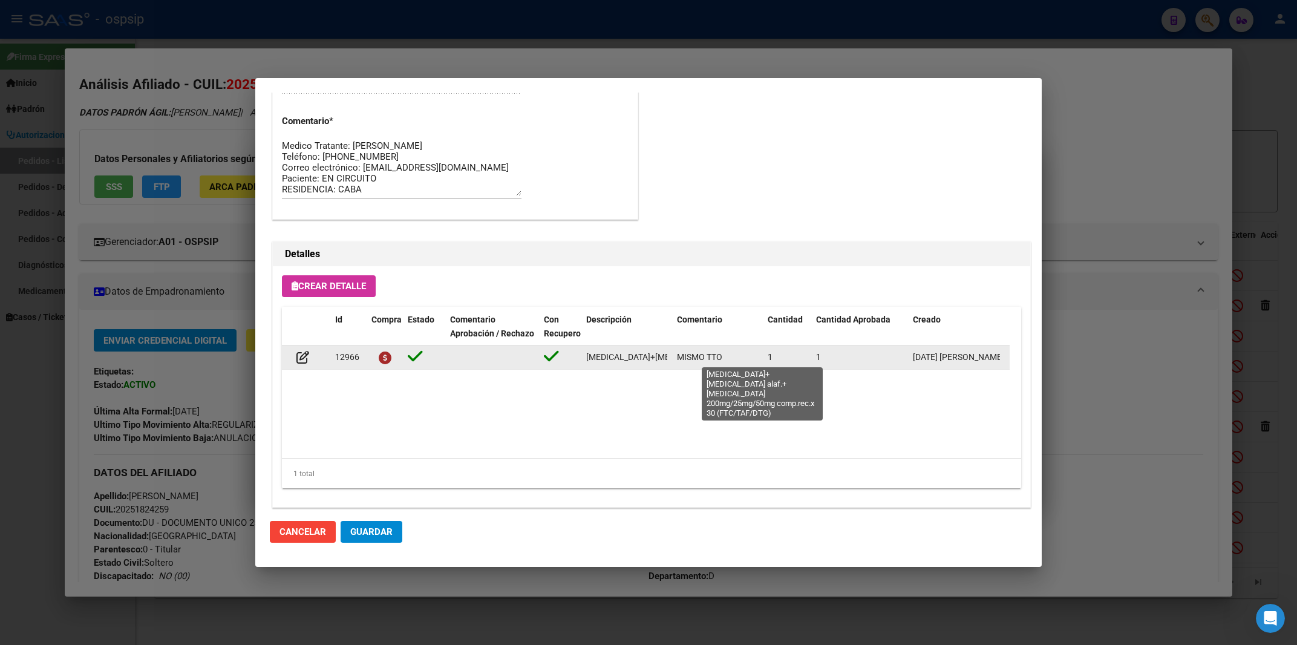
click at [639, 359] on span "[MEDICAL_DATA]+[MEDICAL_DATA] alaf.+[MEDICAL_DATA] 200mg/25mg/50mg comp.rec.x 3…" at bounding box center [794, 357] width 416 height 10
